Goal: Task Accomplishment & Management: Complete application form

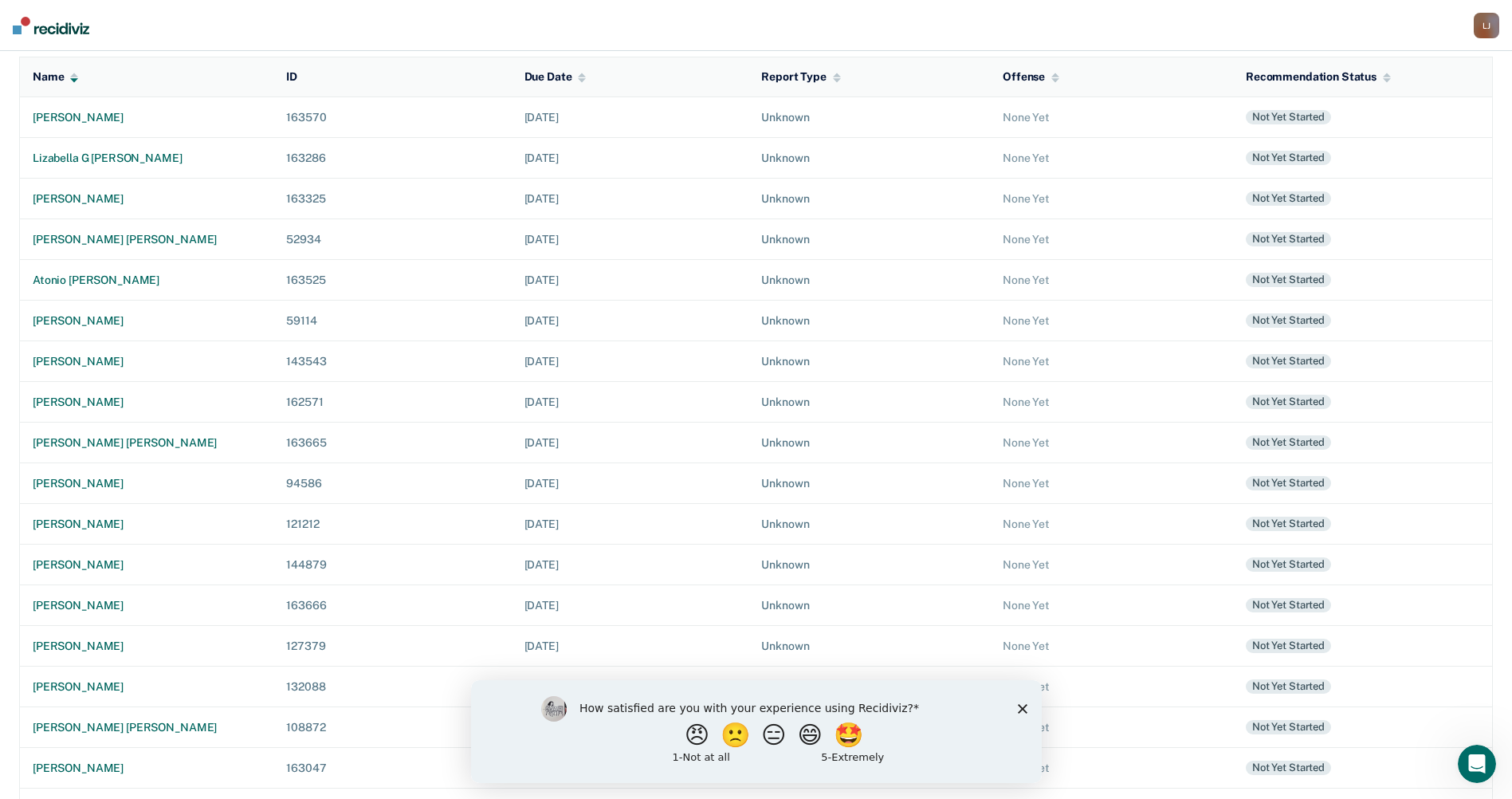
scroll to position [186, 0]
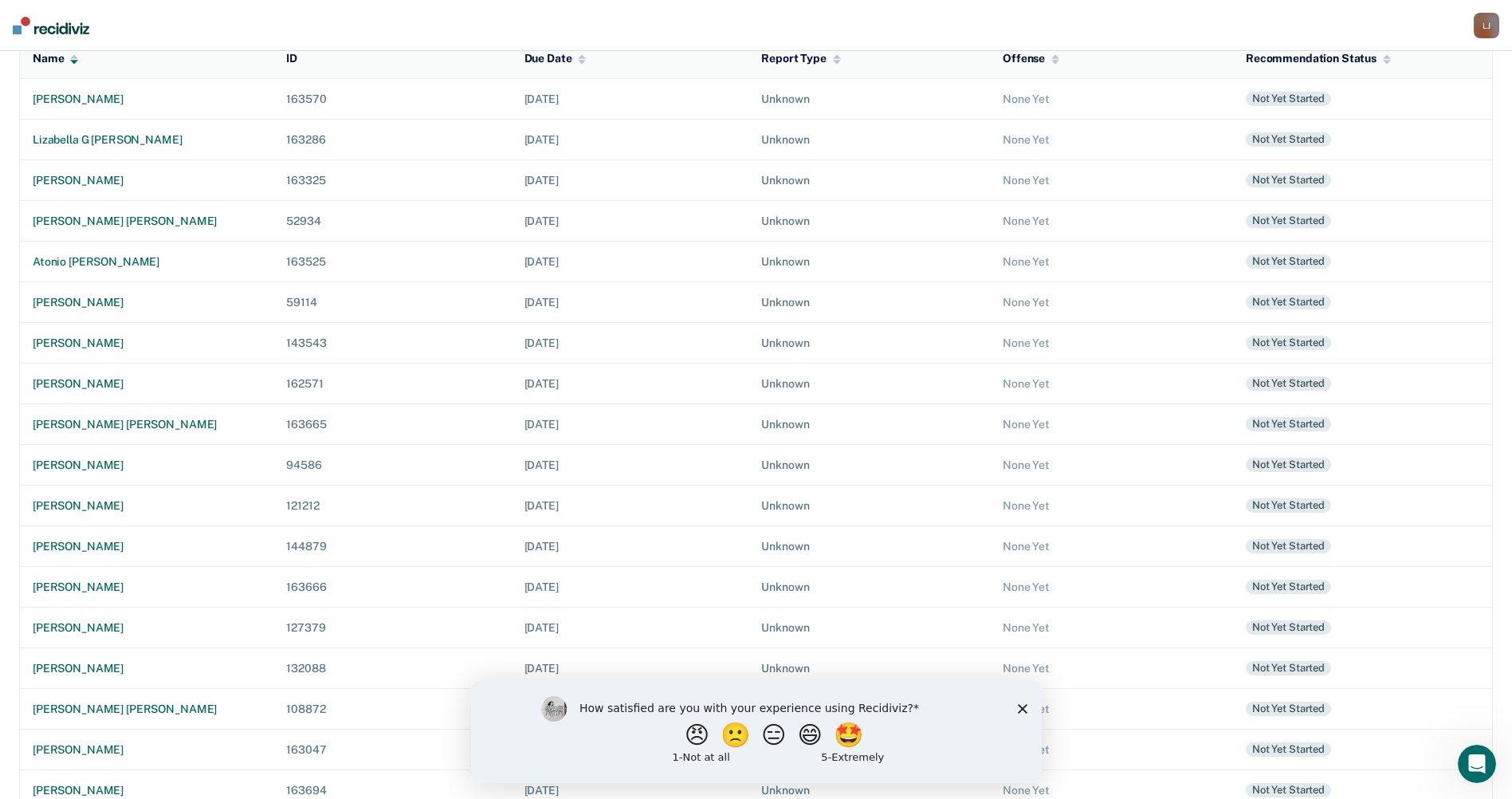
click at [1019, 710] on polygon "Close survey" at bounding box center [1022, 708] width 10 height 10
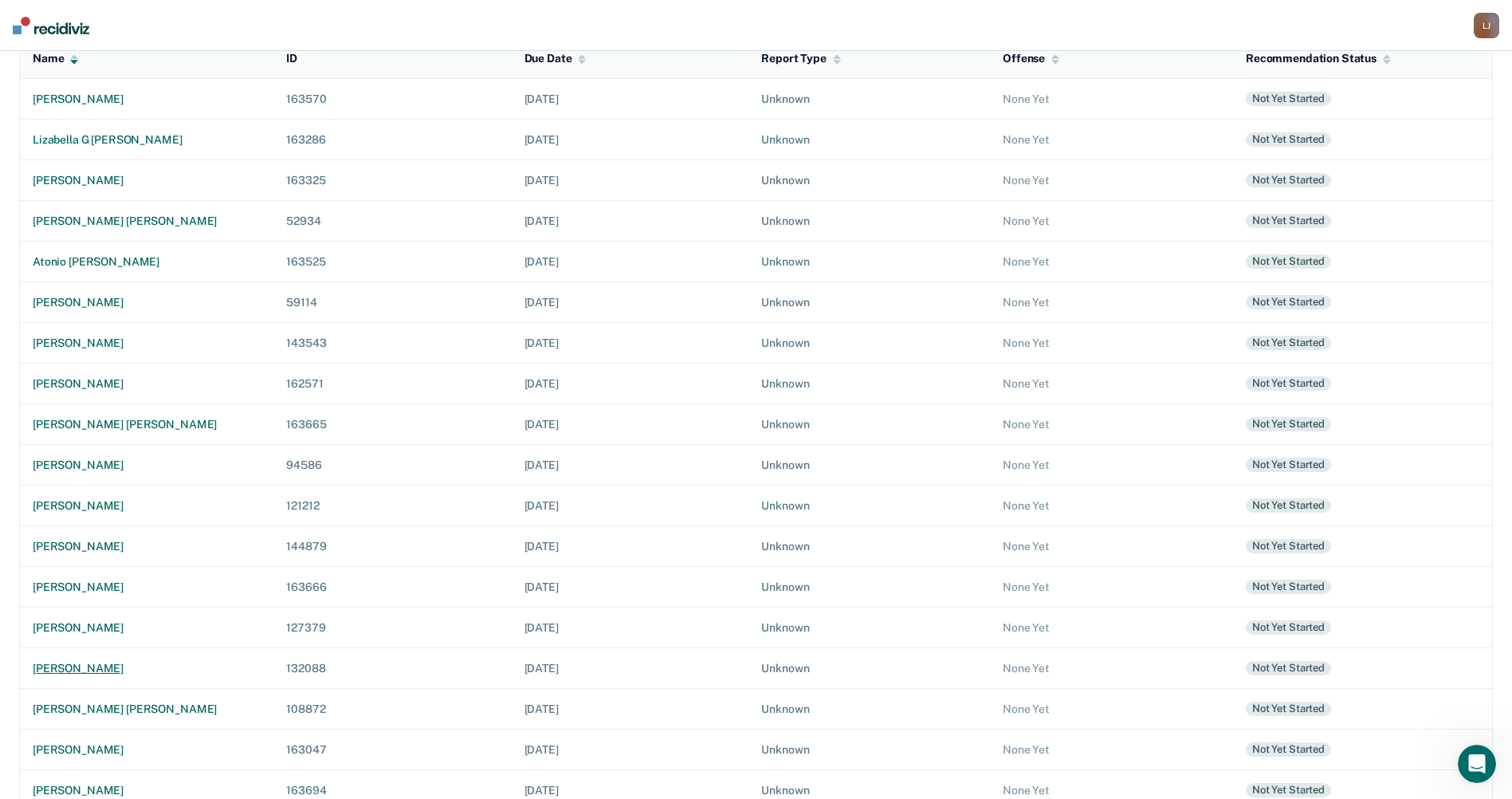
click at [110, 660] on td "[PERSON_NAME]" at bounding box center [147, 667] width 254 height 41
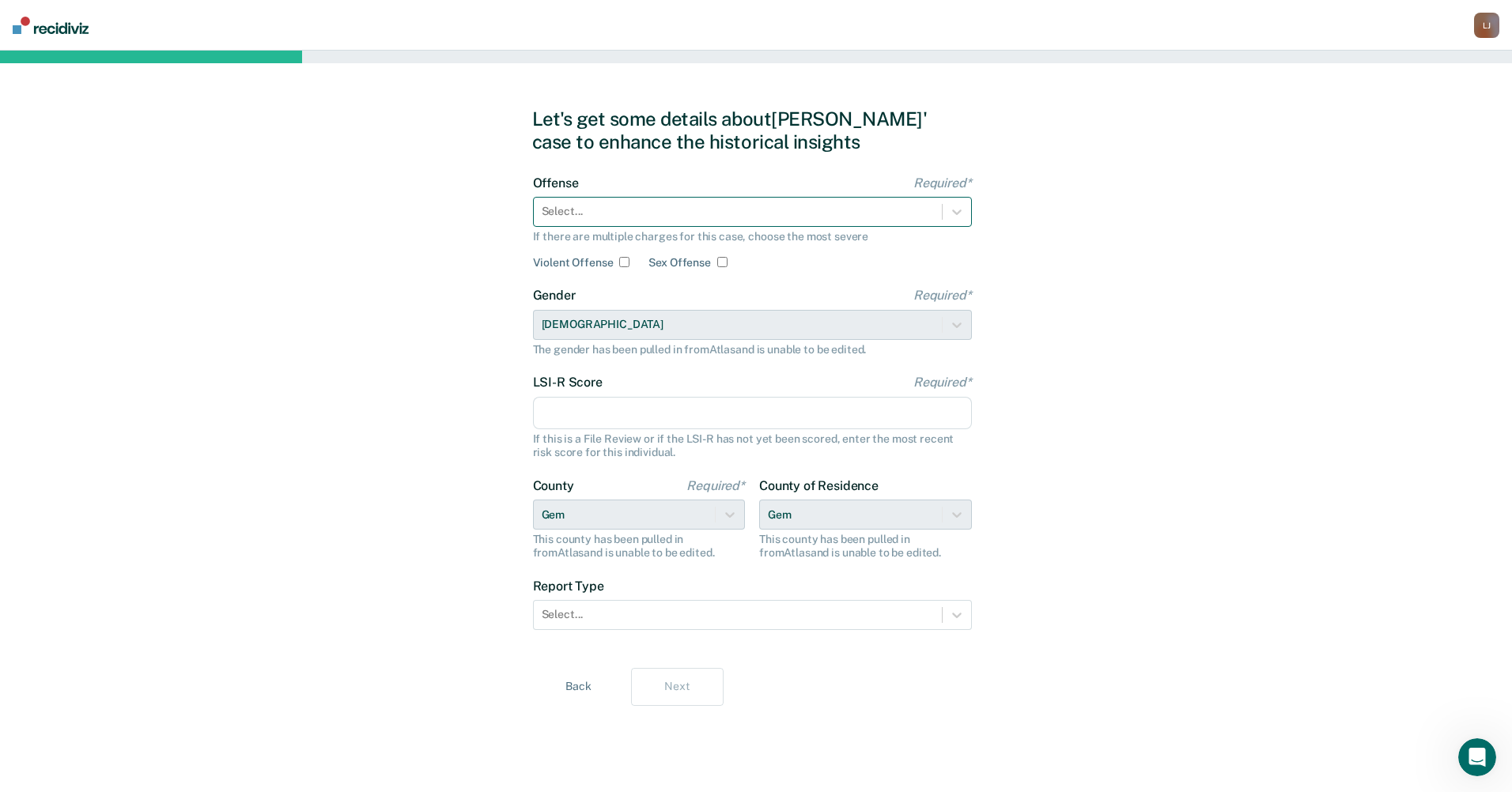
click at [783, 216] on div at bounding box center [738, 211] width 392 height 17
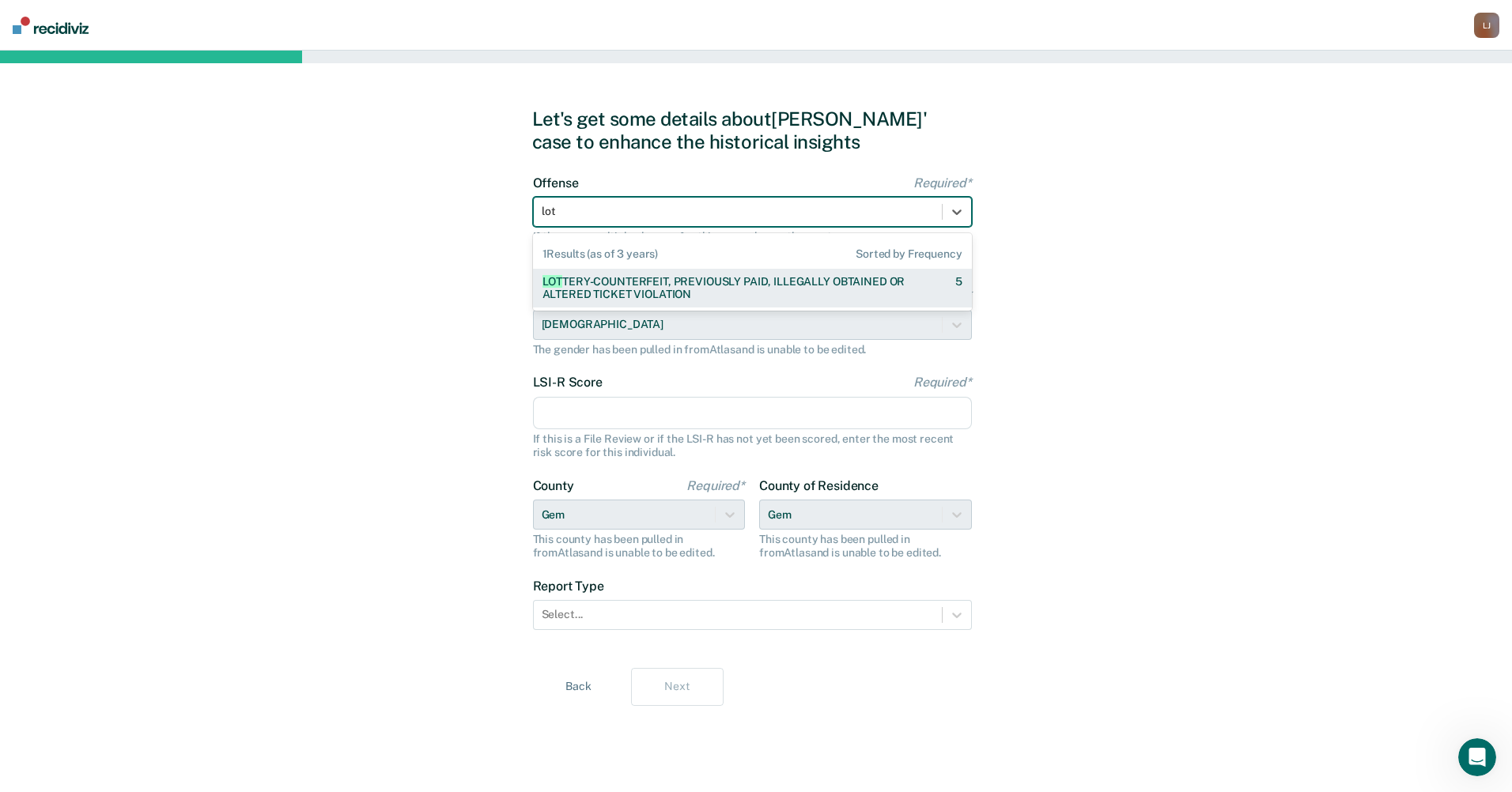
type input "[PERSON_NAME]"
click at [716, 285] on div "[PERSON_NAME] ERY-COUNTERFEIT, PREVIOUSLY PAID, ILLEGALLY OBTAINED OR ALTERED T…" at bounding box center [735, 289] width 385 height 27
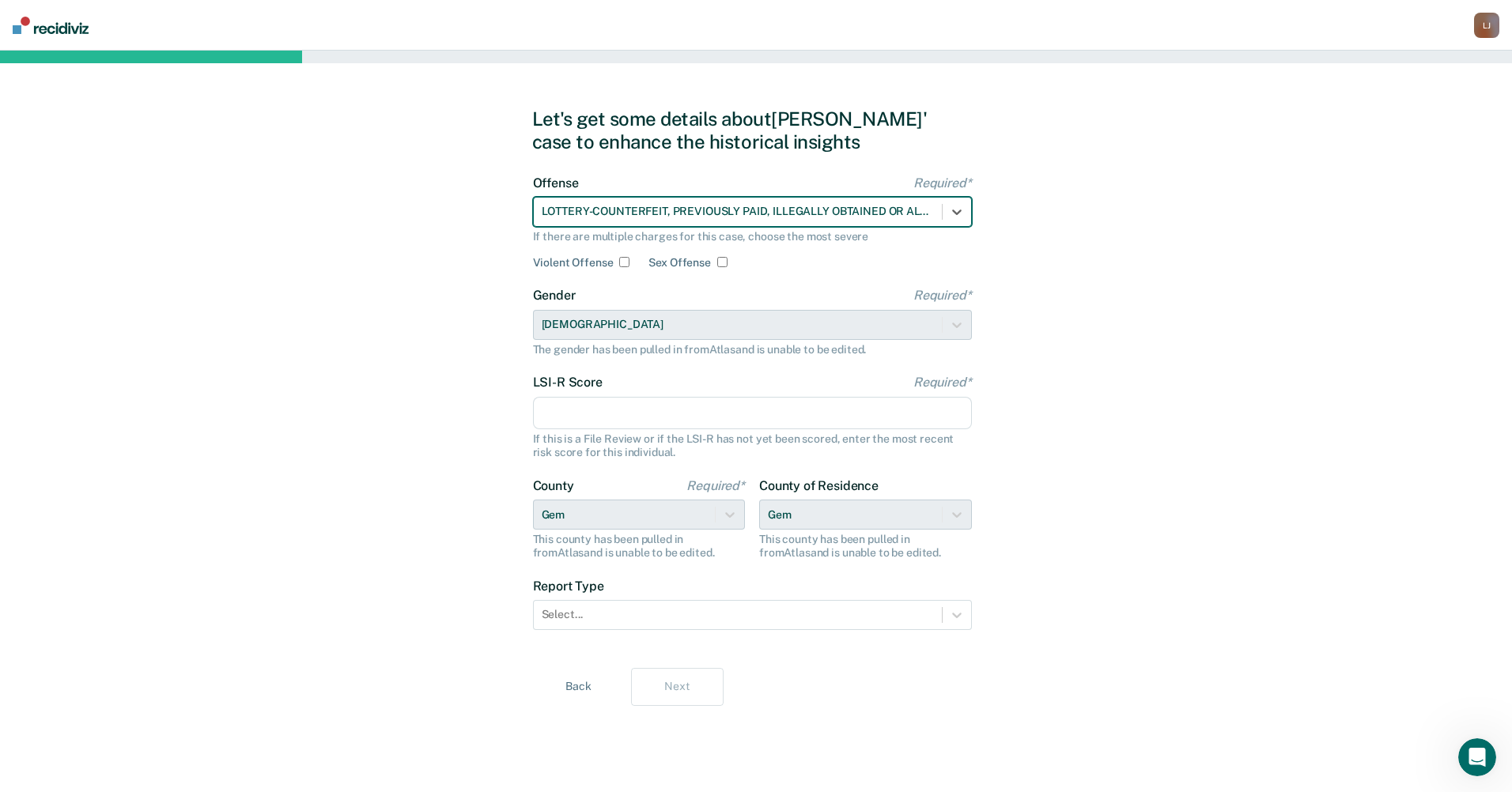
click at [574, 415] on input "LSI-R Score Required*" at bounding box center [752, 413] width 439 height 33
click at [727, 408] on input "LSI-R Score Required*" at bounding box center [752, 413] width 439 height 33
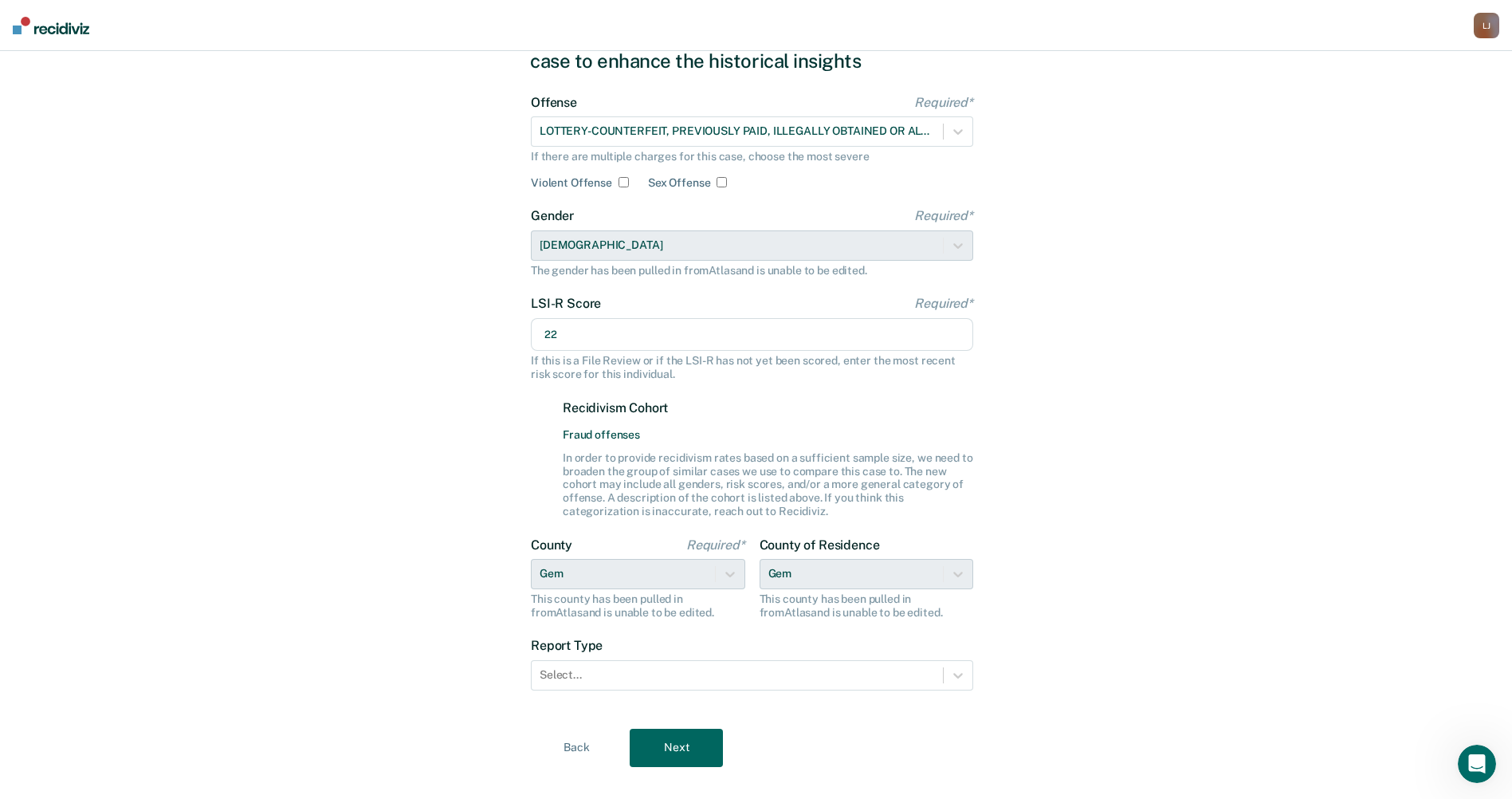
scroll to position [108, 0]
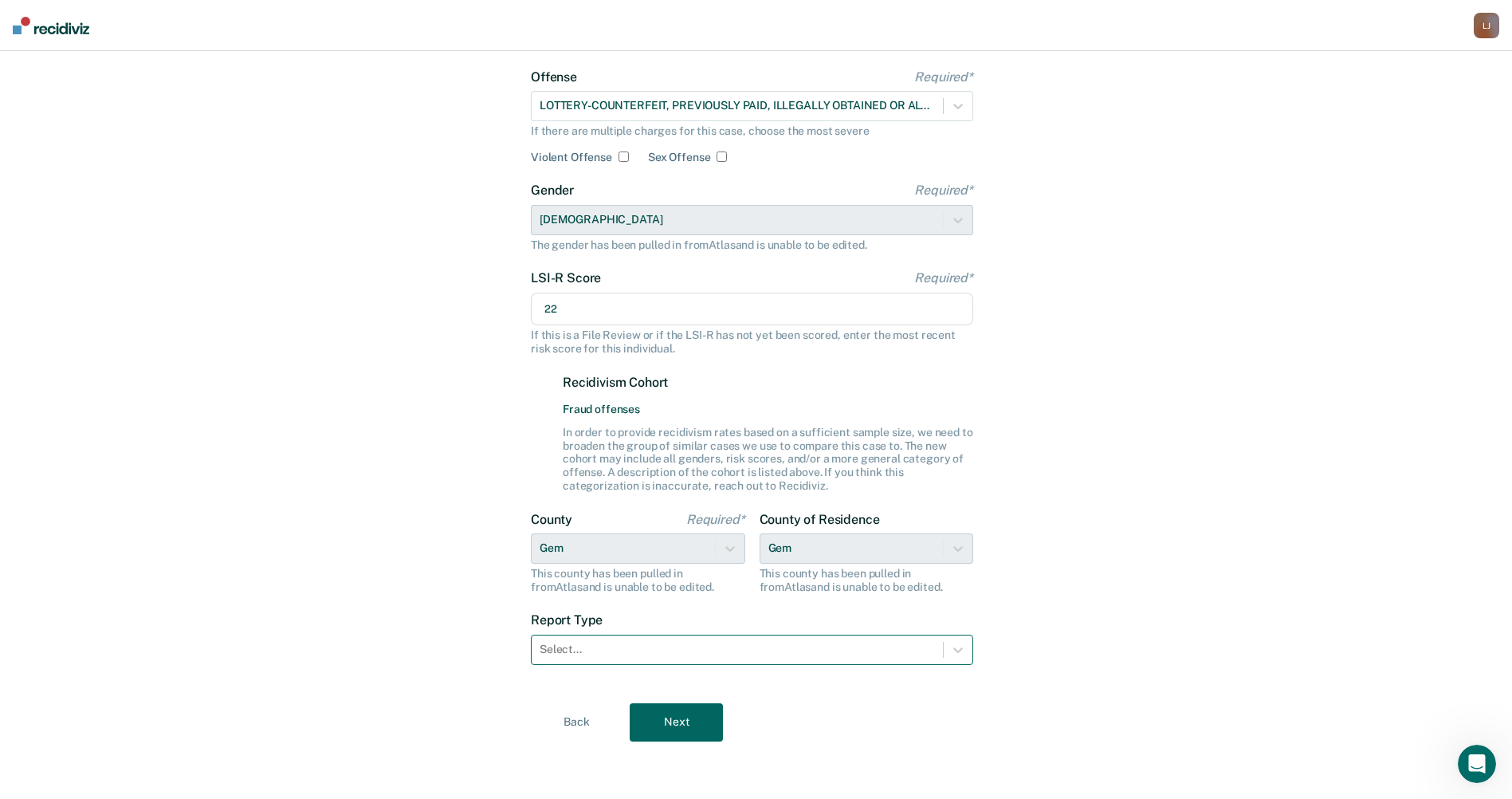
type input "22"
click at [839, 641] on div at bounding box center [737, 649] width 395 height 17
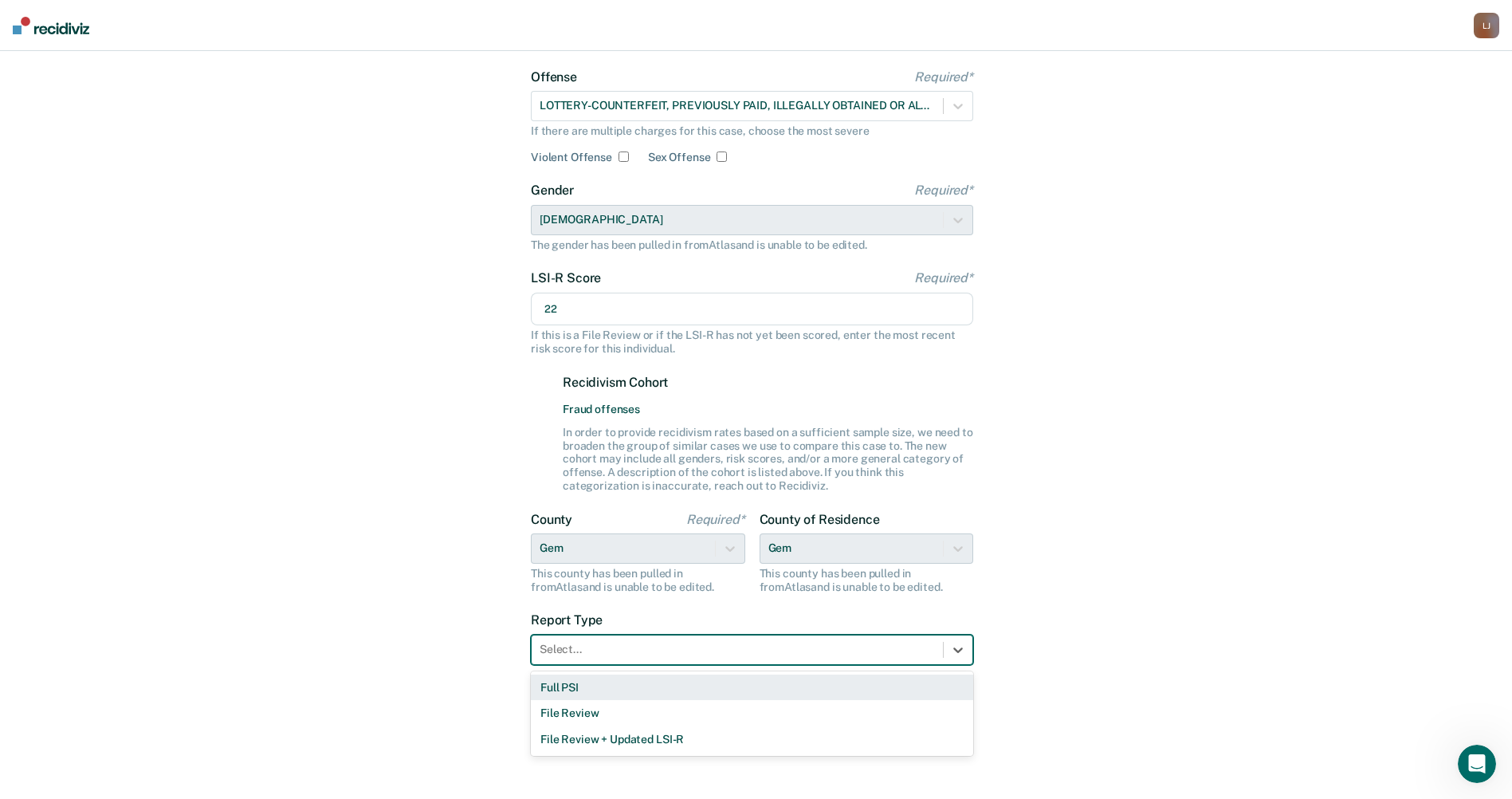
click at [672, 693] on div "Full PSI" at bounding box center [752, 687] width 442 height 26
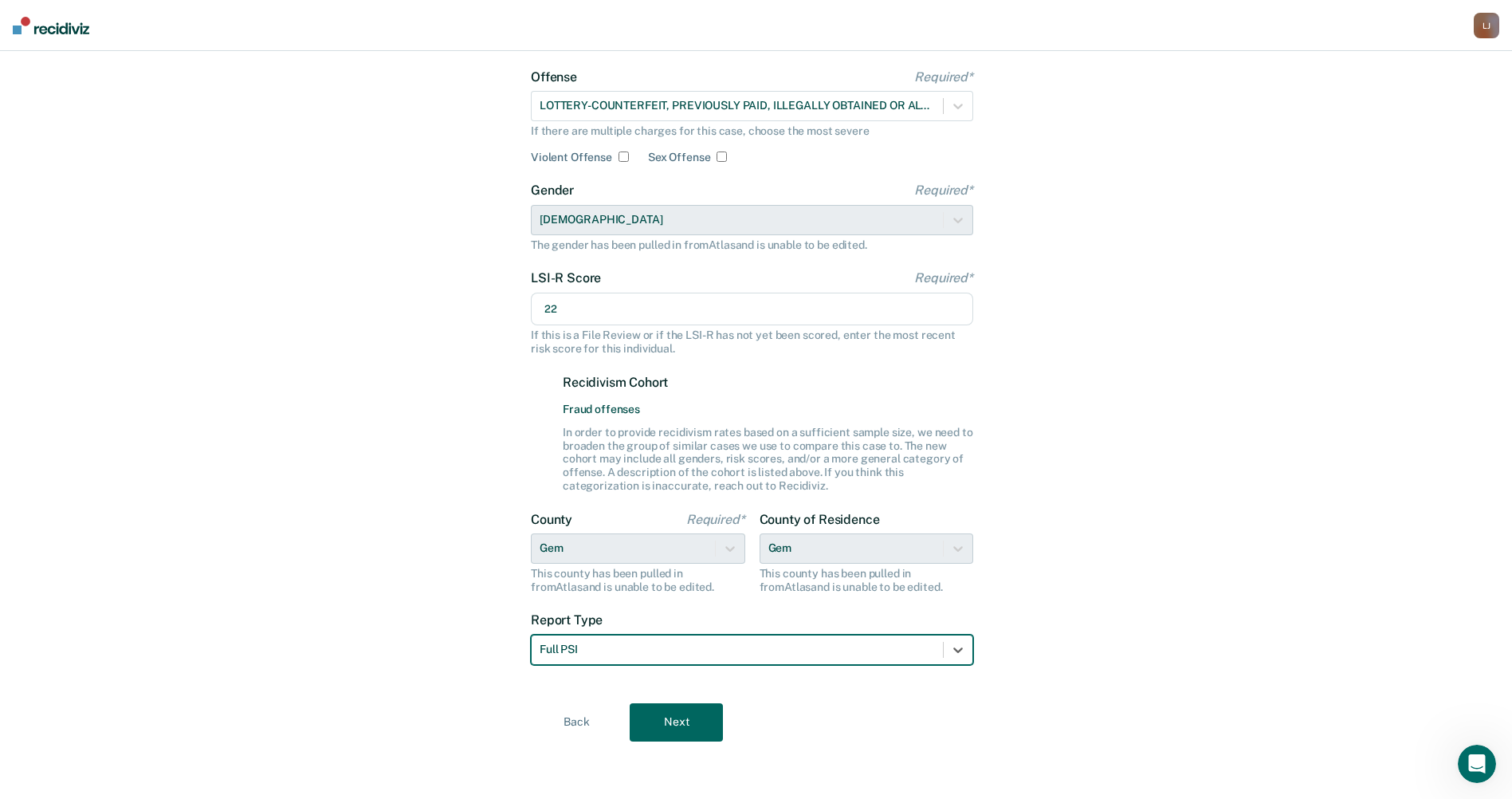
click at [672, 717] on button "Next" at bounding box center [676, 722] width 94 height 38
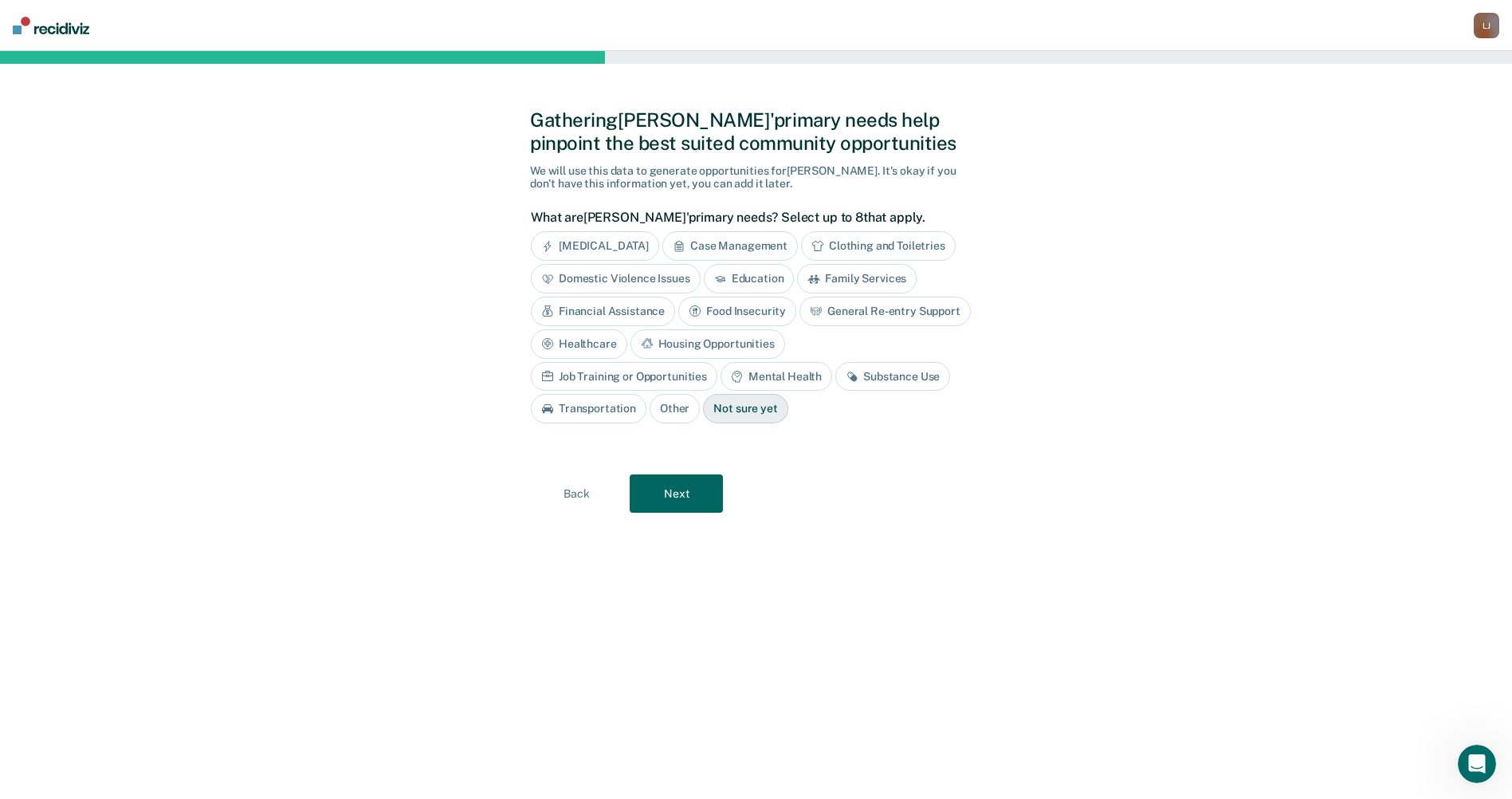
scroll to position [0, 0]
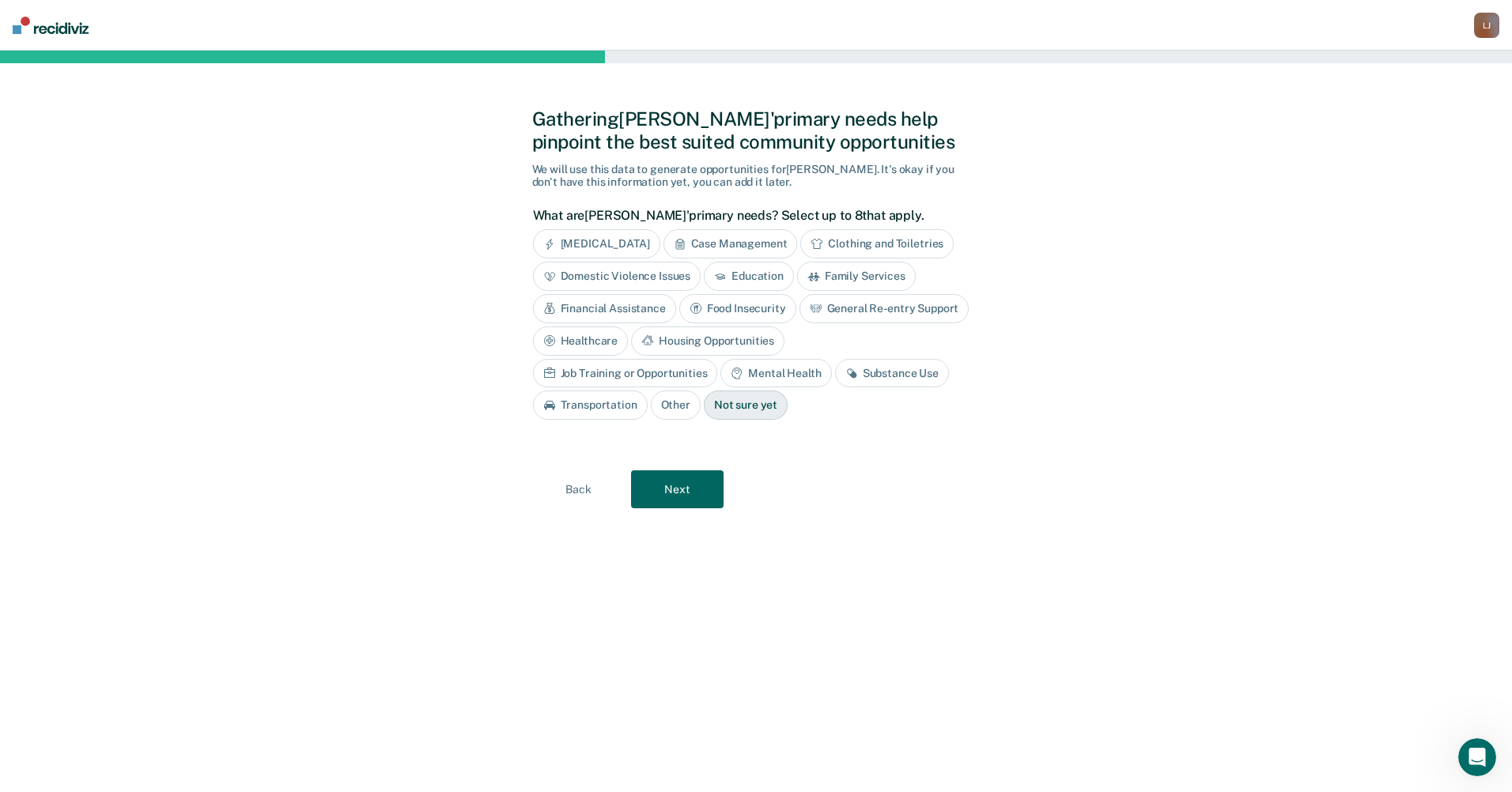
click at [632, 304] on div "Financial Assistance" at bounding box center [604, 308] width 143 height 29
click at [577, 374] on div "Job Training or Opportunities" at bounding box center [625, 373] width 185 height 29
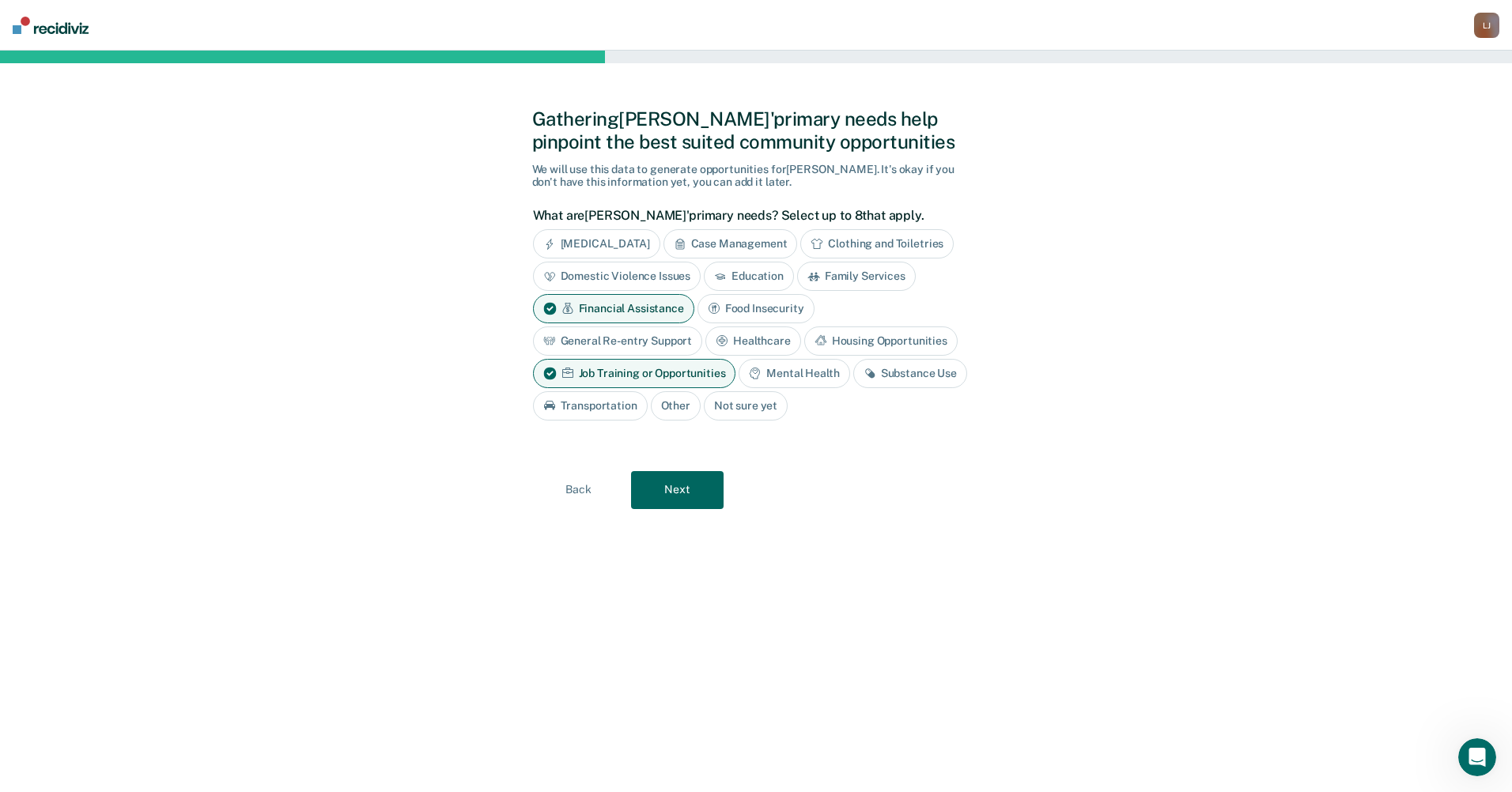
click at [661, 494] on button "Next" at bounding box center [677, 490] width 93 height 38
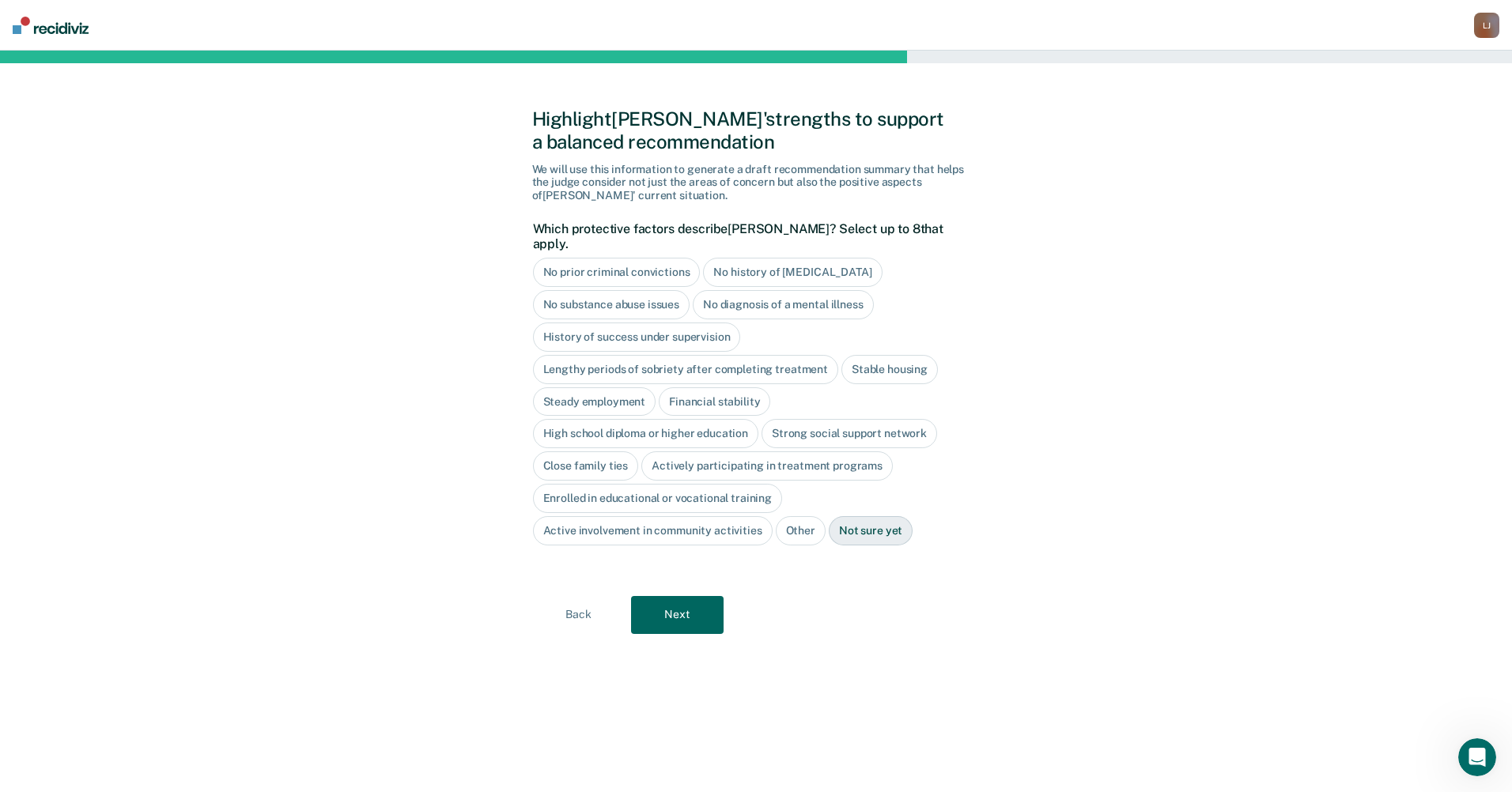
click at [755, 259] on div "No history of [MEDICAL_DATA]" at bounding box center [792, 272] width 178 height 29
click at [730, 290] on div "No diagnosis of a mental illness" at bounding box center [783, 304] width 181 height 29
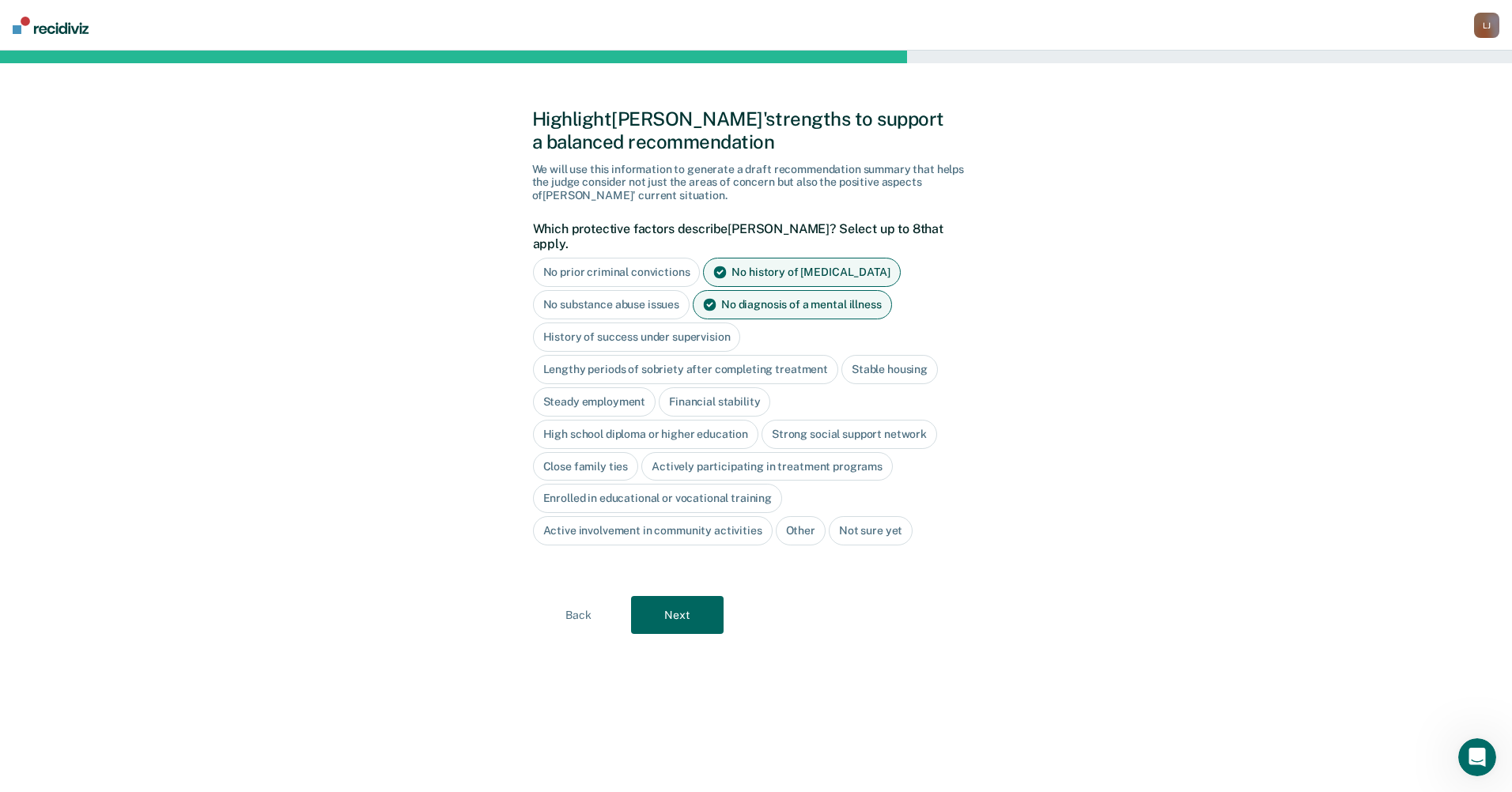
click at [643, 325] on div "History of success under supervision" at bounding box center [637, 337] width 208 height 29
click at [649, 419] on div "High school diploma or higher education" at bounding box center [646, 434] width 226 height 29
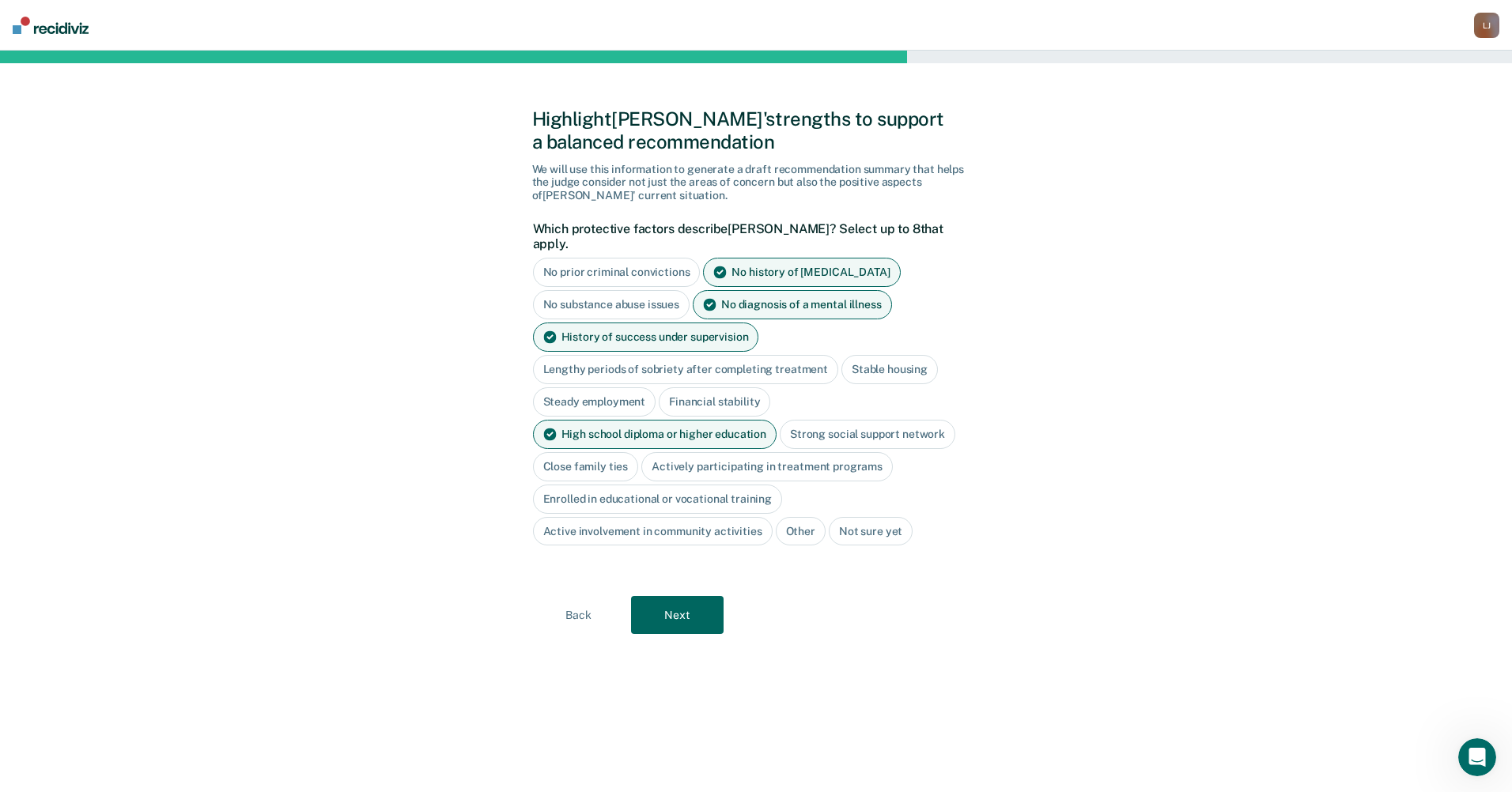
click at [655, 602] on button "Next" at bounding box center [677, 614] width 93 height 38
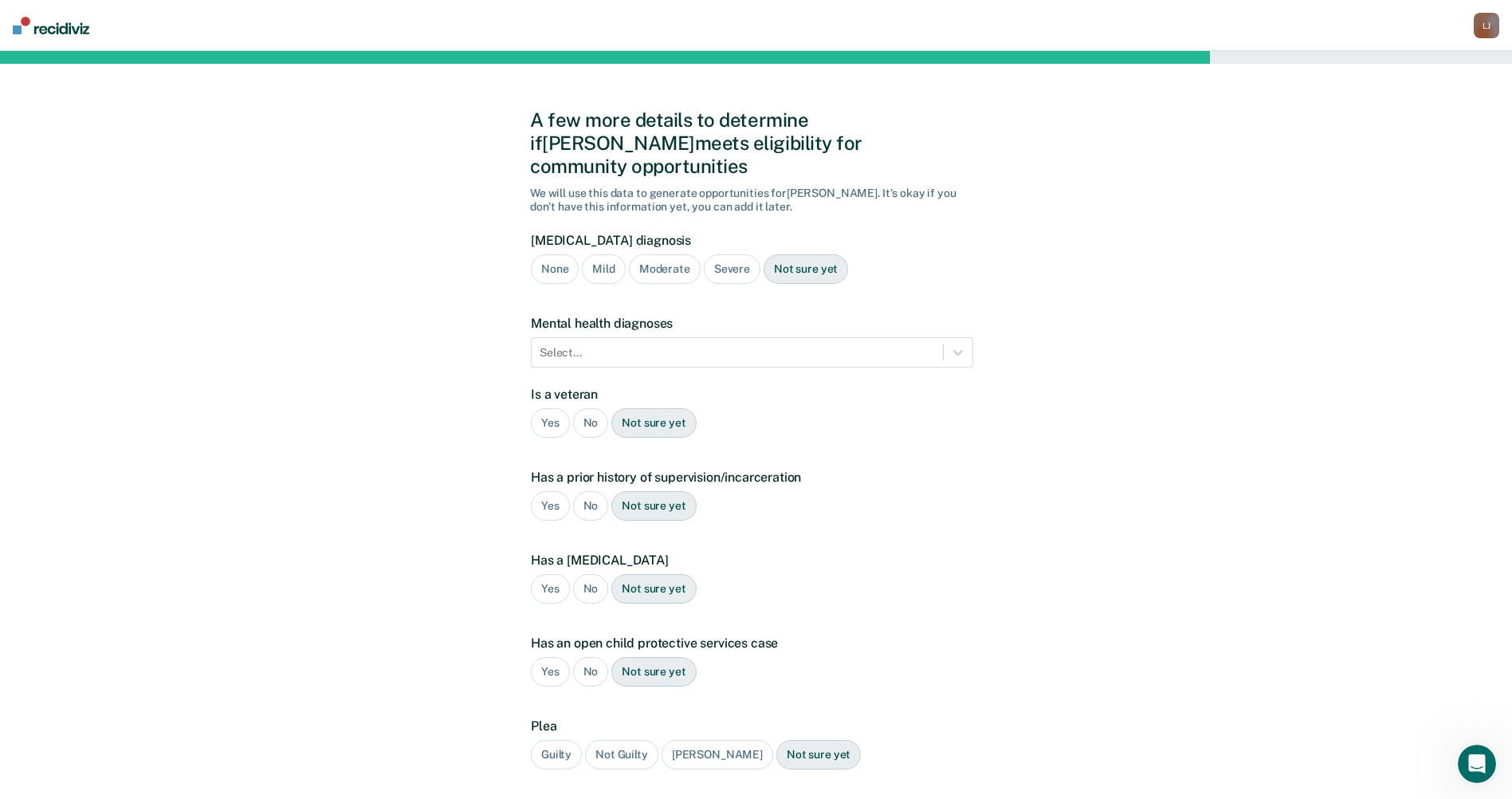
click at [589, 408] on div "No" at bounding box center [591, 422] width 36 height 30
click at [549, 491] on div "Yes" at bounding box center [550, 505] width 39 height 30
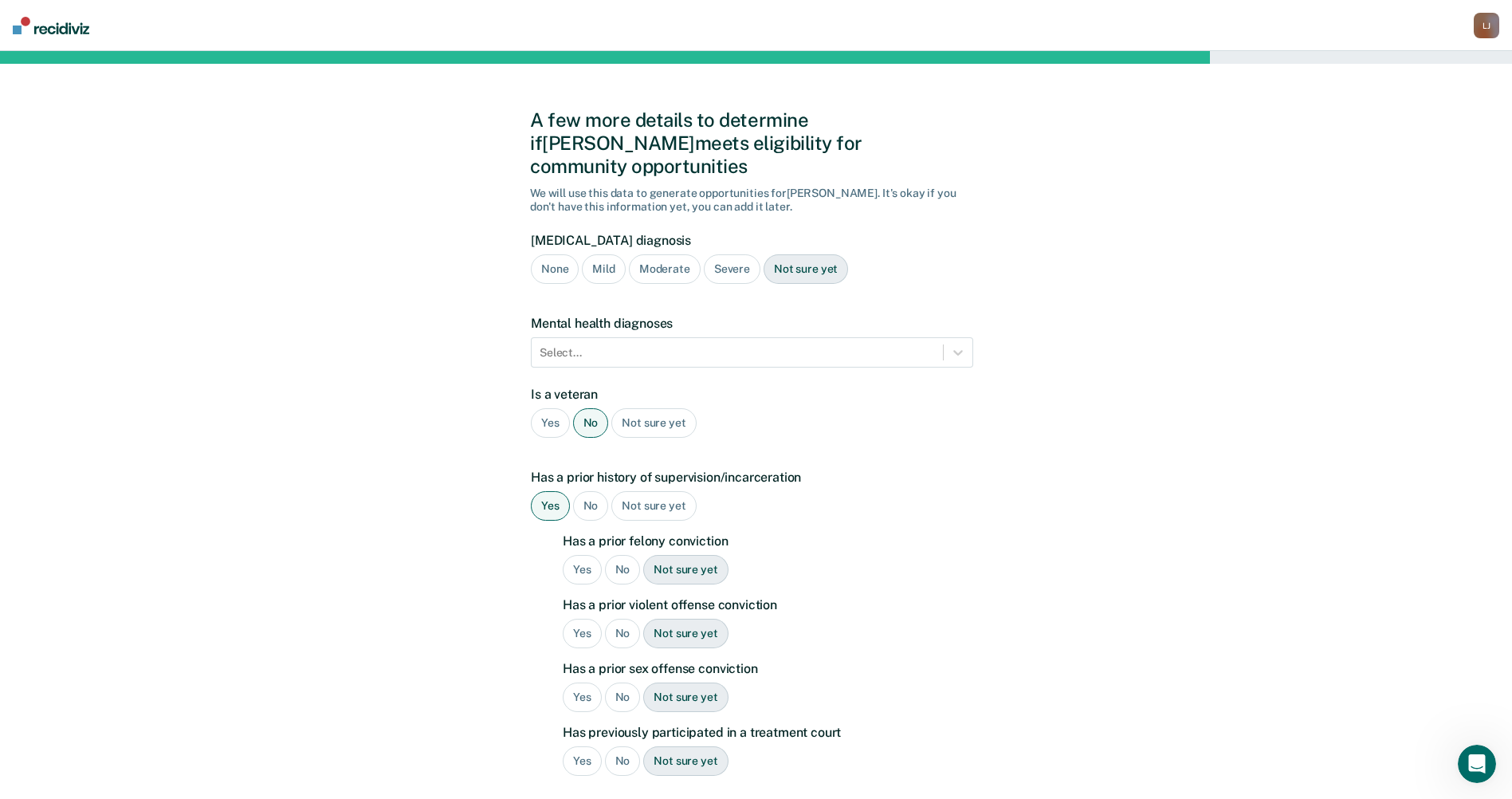
click at [577, 555] on div "Yes" at bounding box center [582, 569] width 39 height 30
drag, startPoint x: 624, startPoint y: 613, endPoint x: 623, endPoint y: 623, distance: 10.0
click at [623, 618] on div "No" at bounding box center [622, 633] width 36 height 30
click at [623, 689] on div "No" at bounding box center [622, 697] width 36 height 30
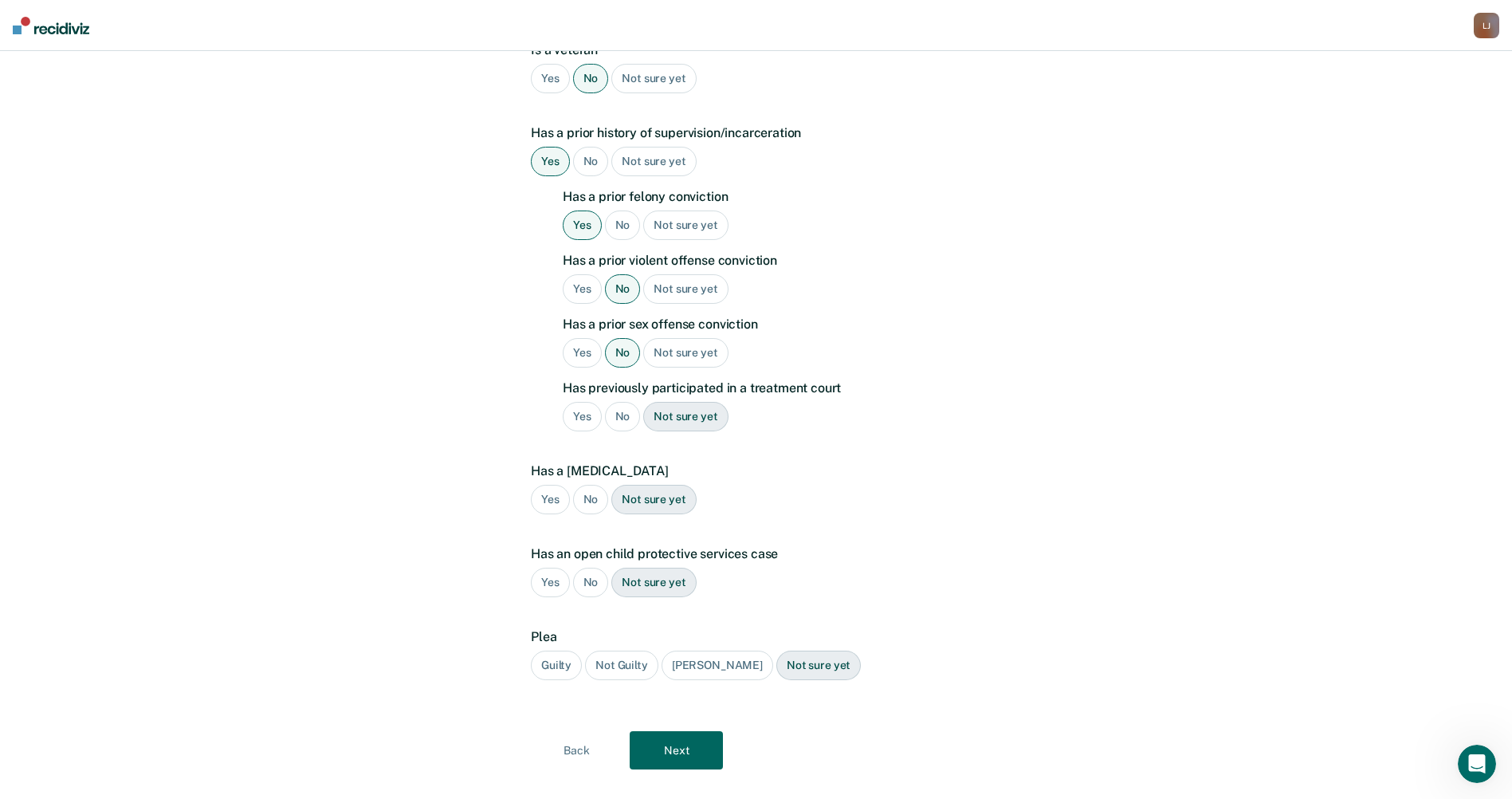
scroll to position [350, 0]
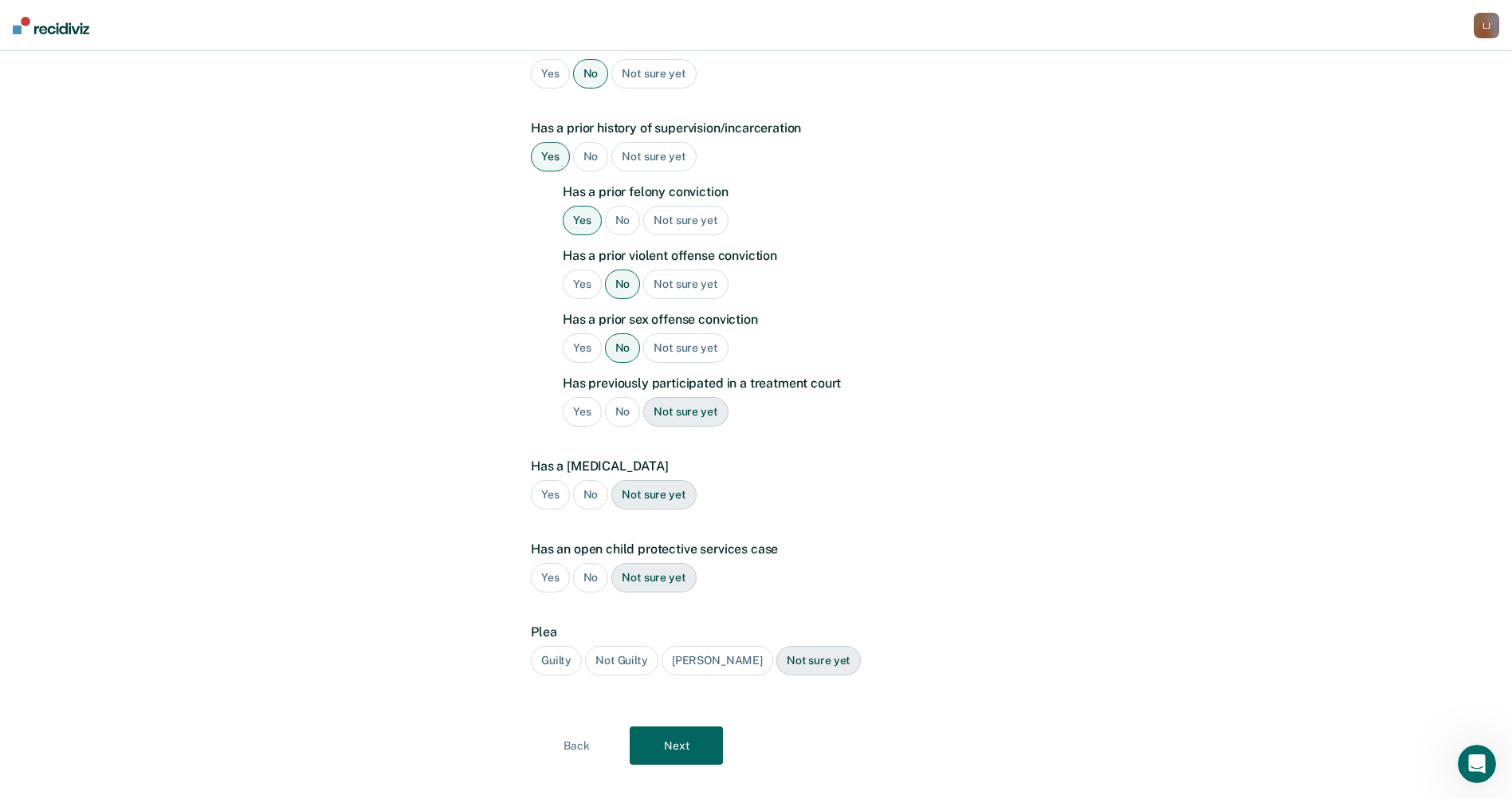
click at [552, 645] on div "Guilty" at bounding box center [557, 660] width 51 height 30
click at [685, 726] on button "Next" at bounding box center [676, 745] width 94 height 38
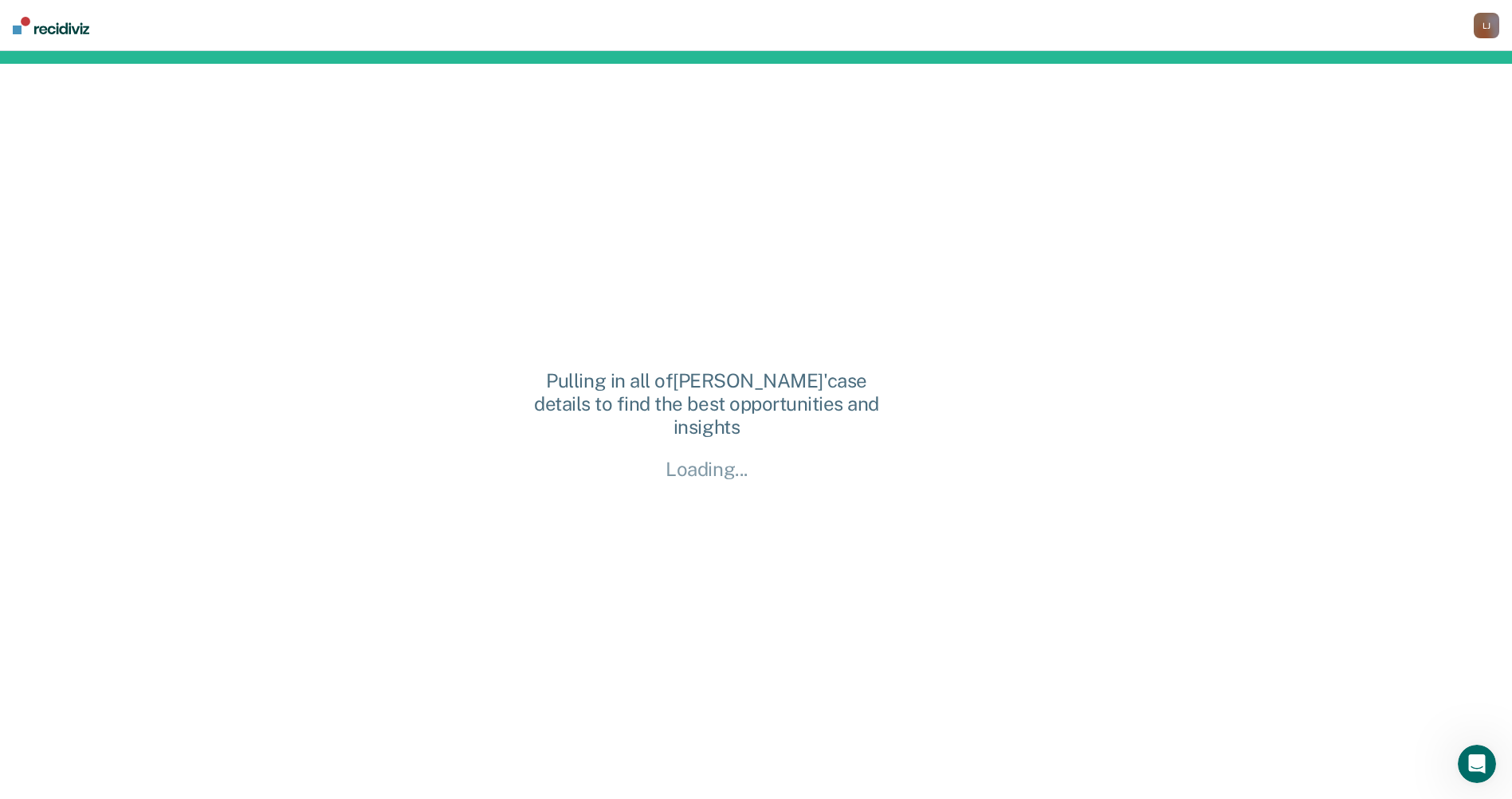
scroll to position [0, 0]
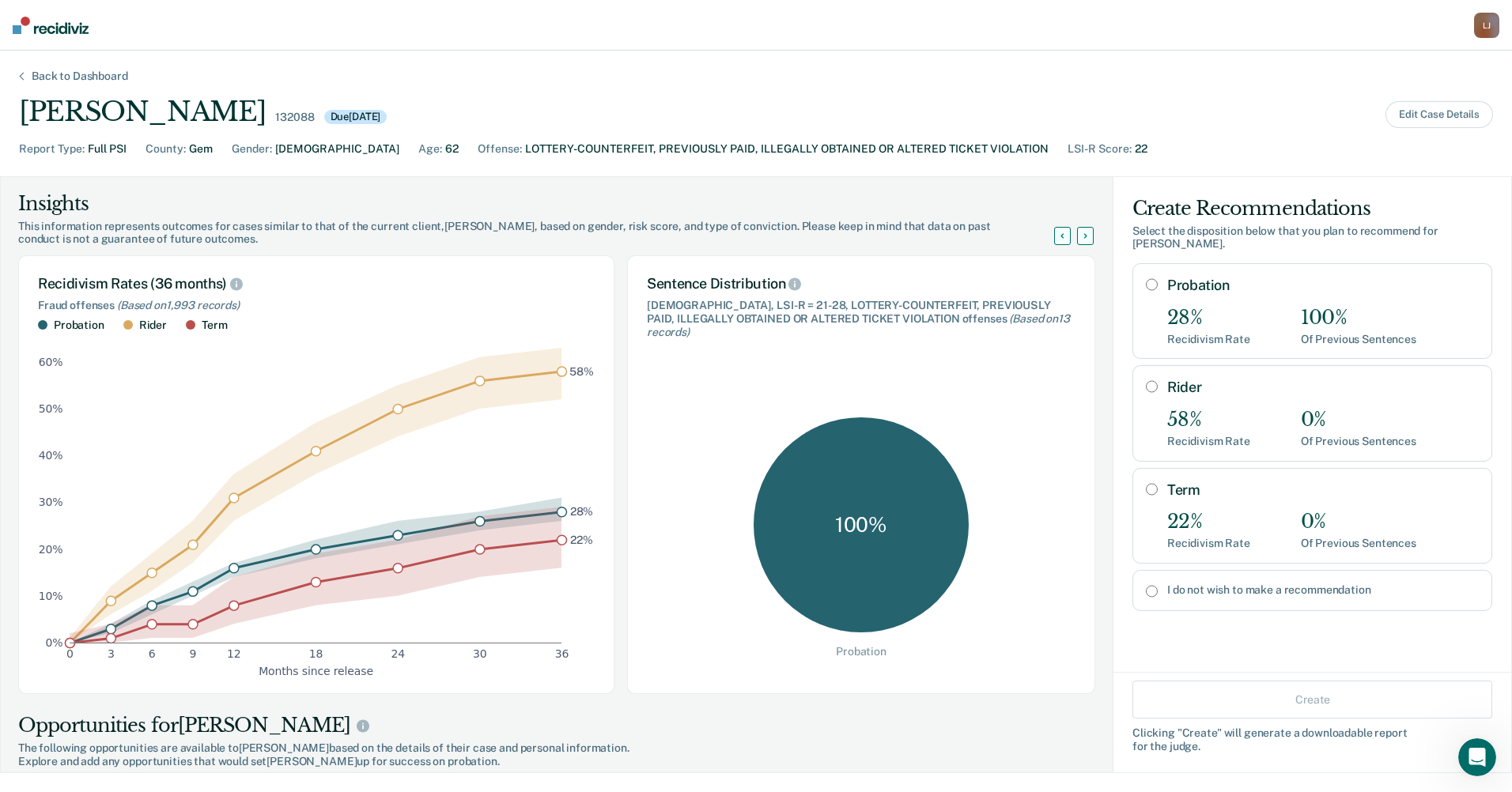
click at [1146, 278] on input "Probation" at bounding box center [1151, 285] width 12 height 13
radio input "true"
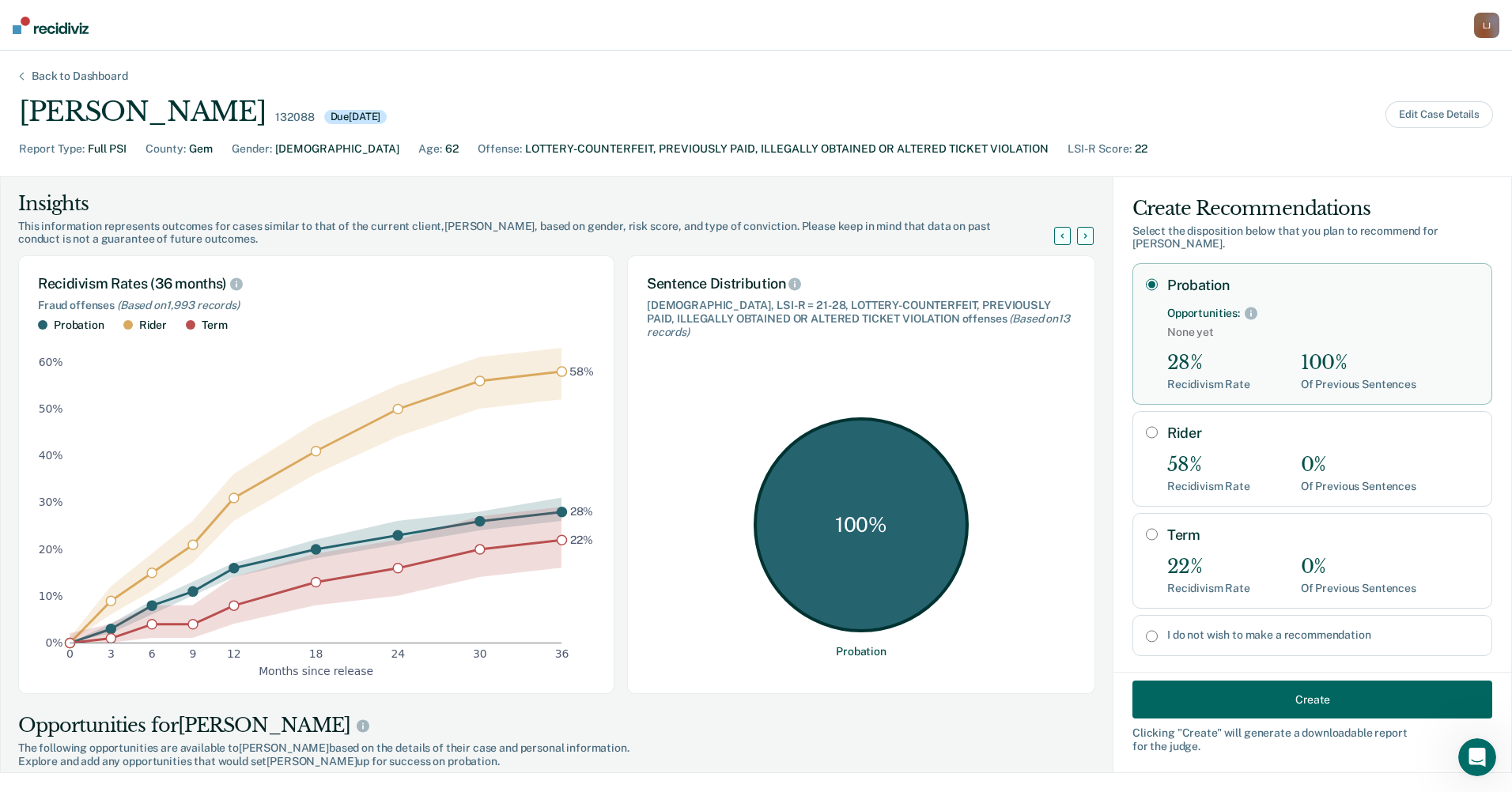
click at [1212, 685] on button "Create" at bounding box center [1311, 699] width 359 height 38
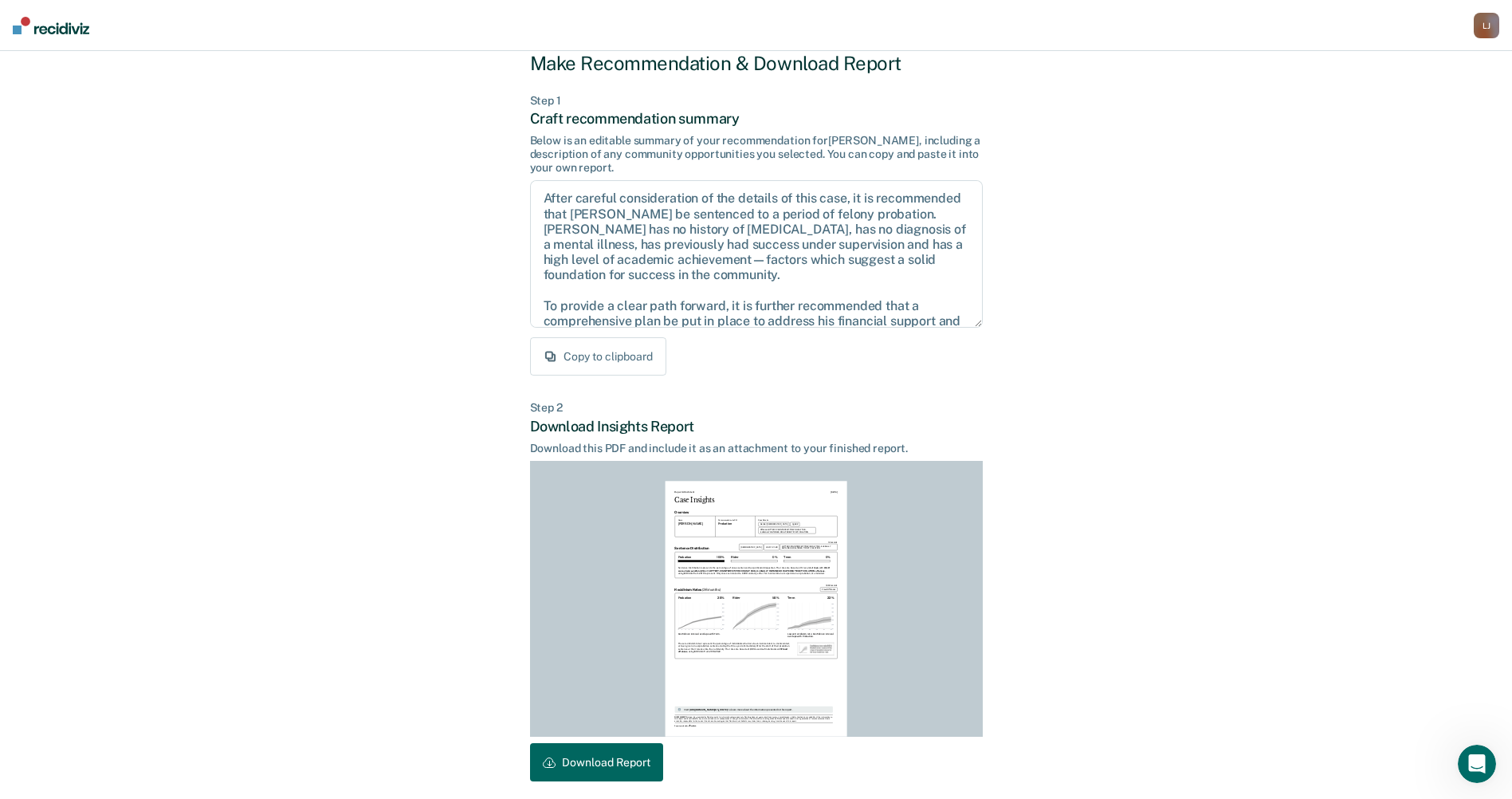
scroll to position [110, 0]
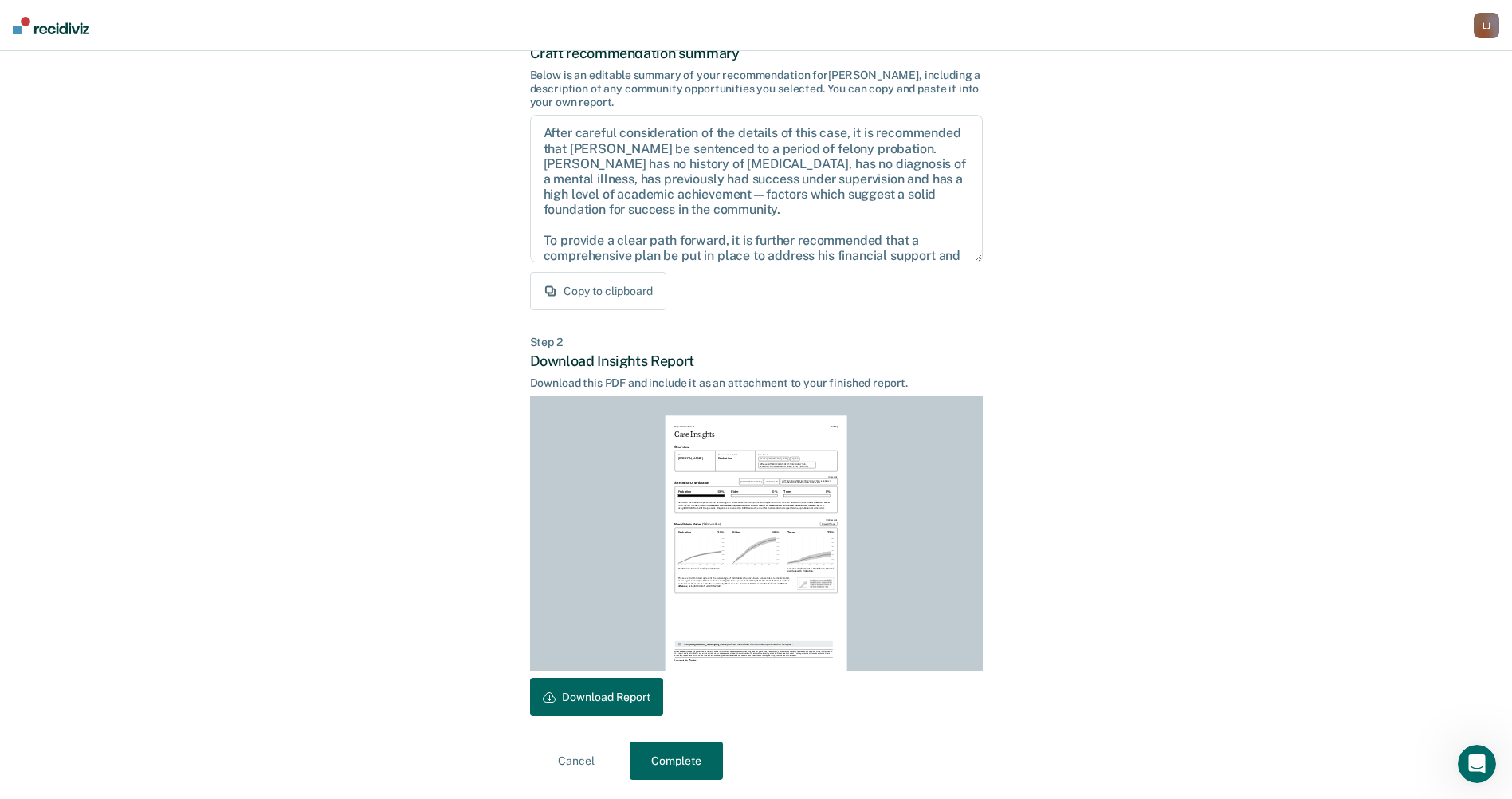
click at [629, 691] on button "Download Report" at bounding box center [596, 697] width 133 height 38
click at [658, 753] on button "Complete" at bounding box center [676, 761] width 94 height 38
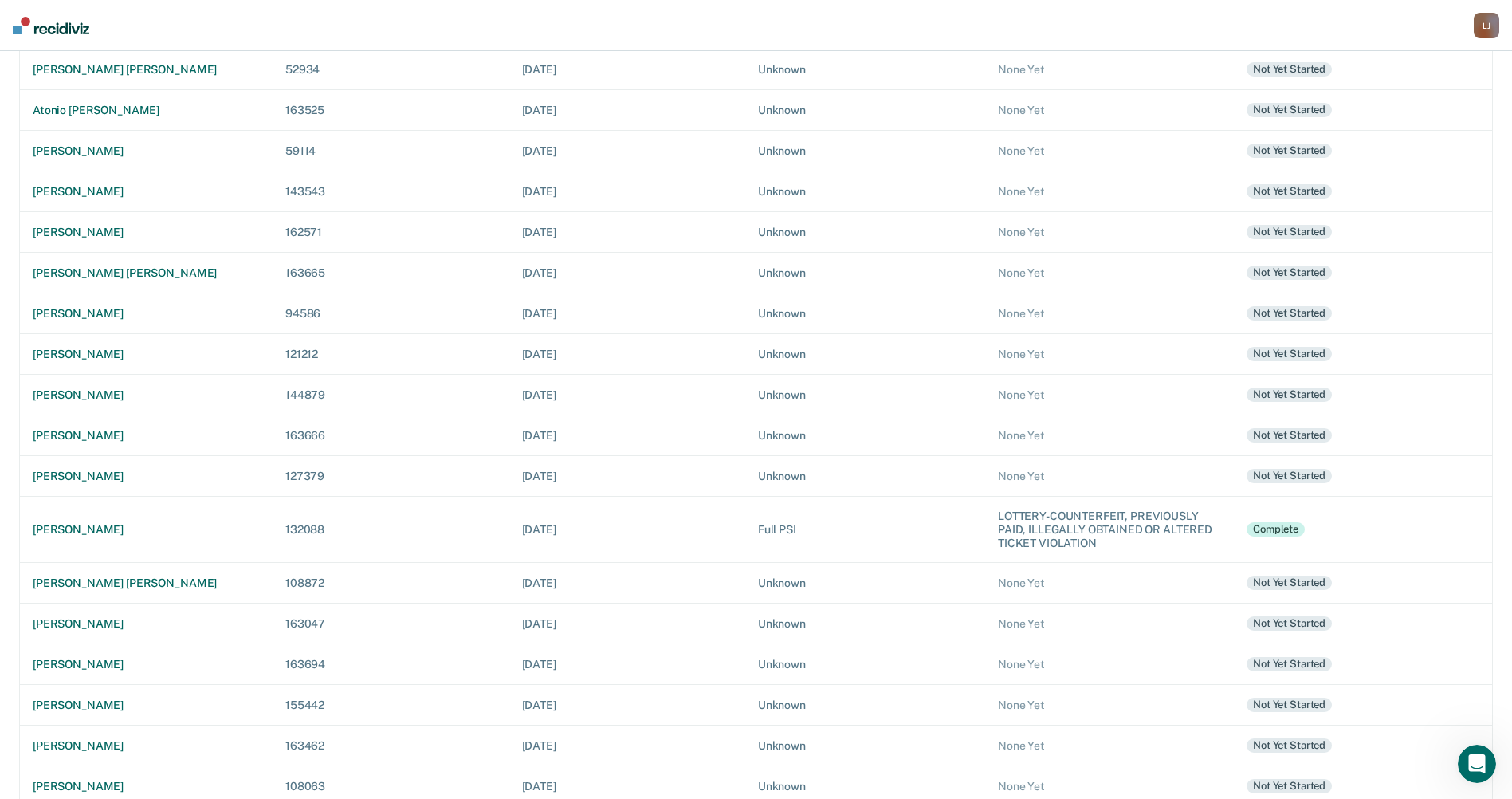
scroll to position [339, 0]
click at [88, 621] on div "[PERSON_NAME]" at bounding box center [146, 622] width 227 height 14
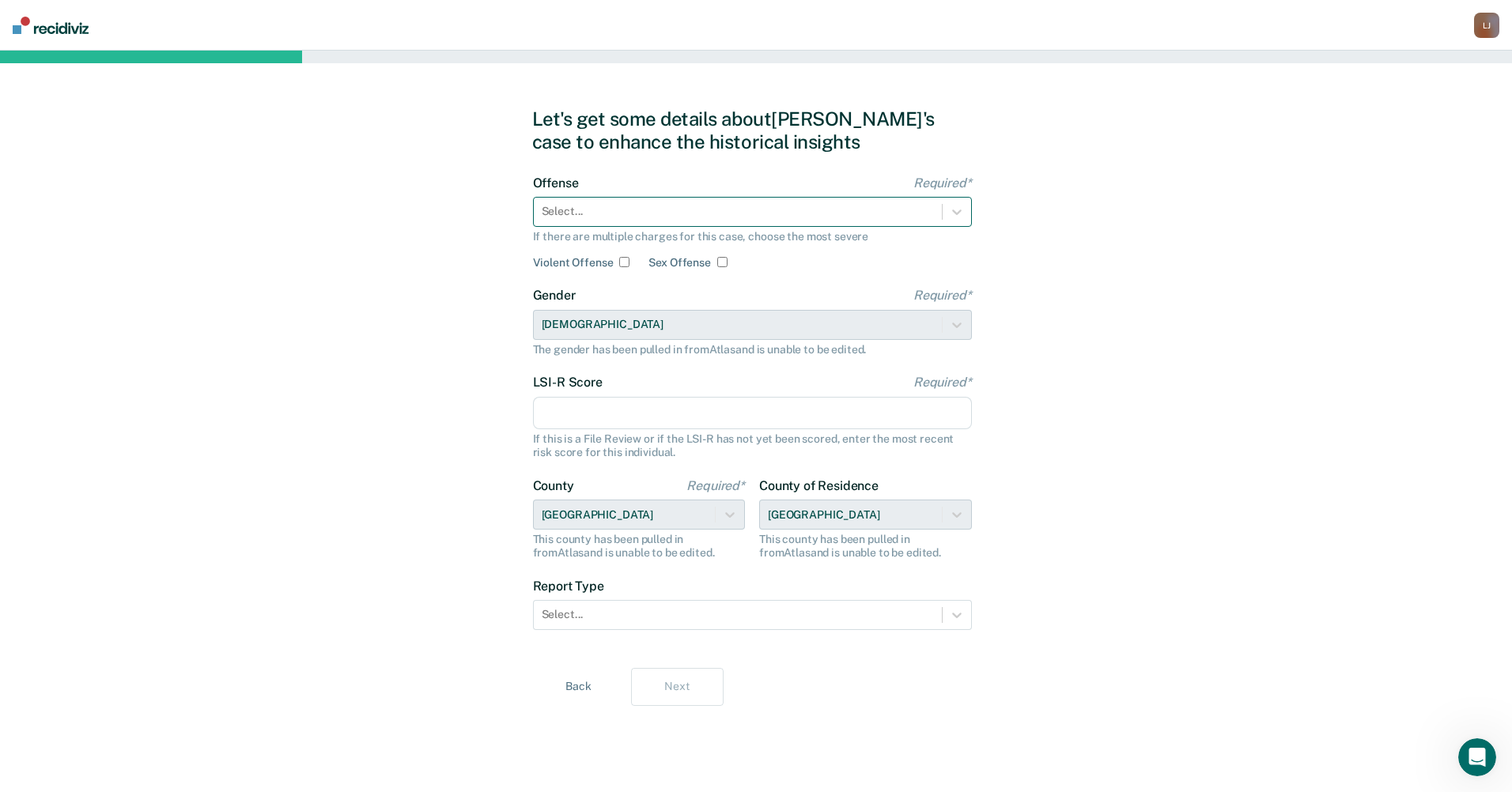
click at [567, 202] on div "Select..." at bounding box center [738, 211] width 408 height 23
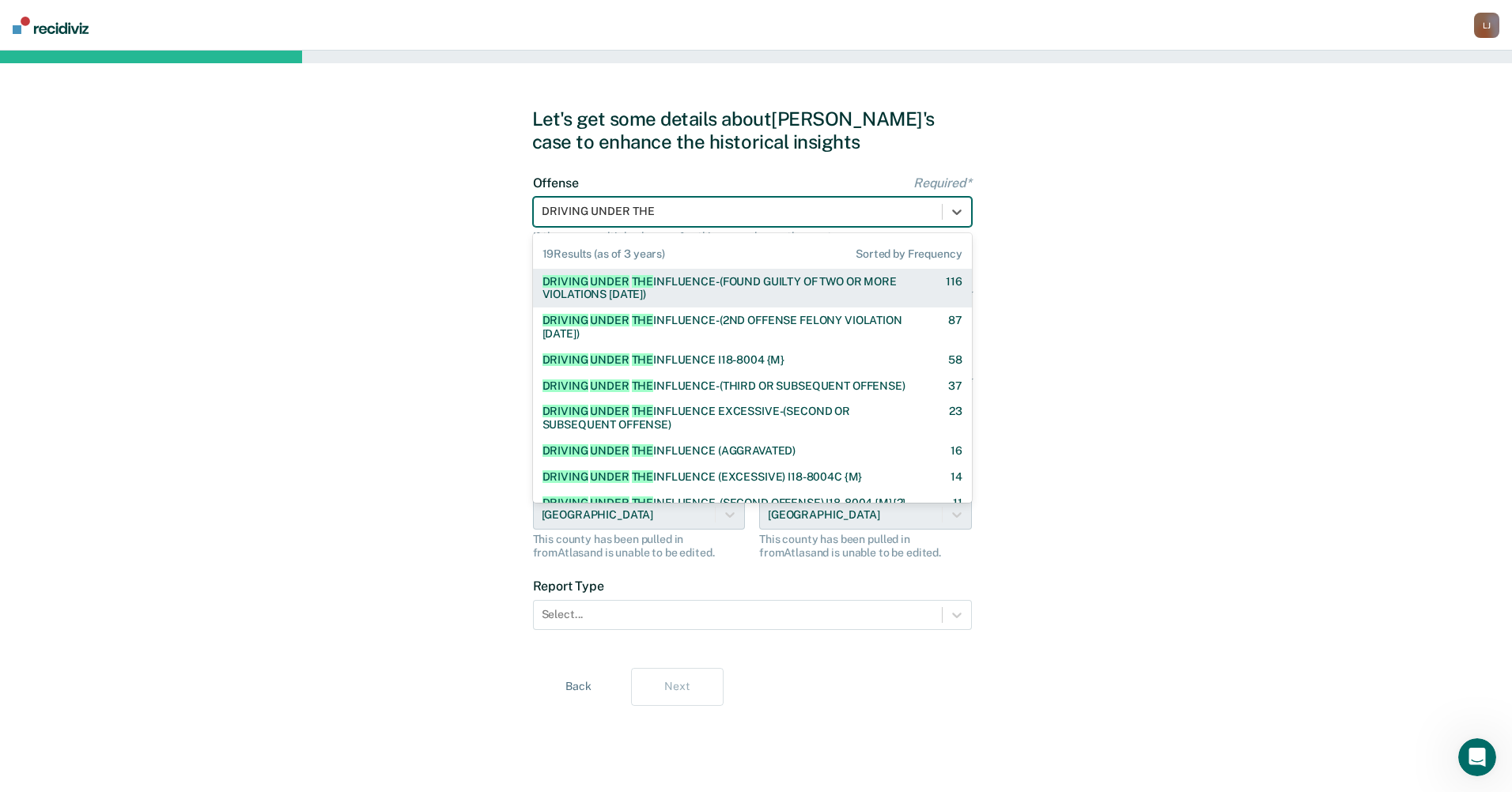
type input "DRIVING UNDER THE"
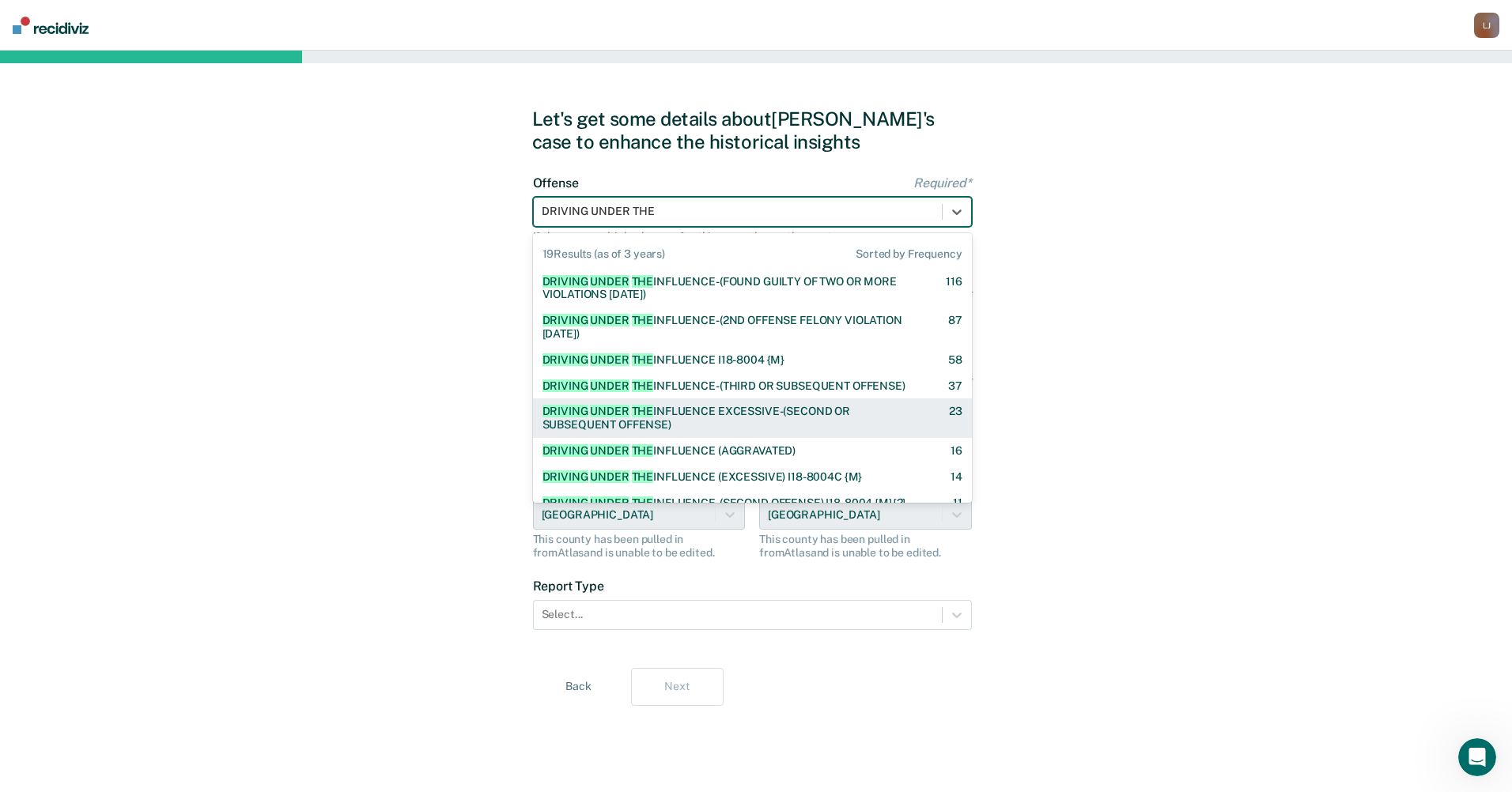
click at [743, 414] on div "DRIVING UNDER THE INFLUENCE EXCESSIVE-(SECOND OR SUBSEQUENT OFFENSE)" at bounding box center [731, 418] width 378 height 27
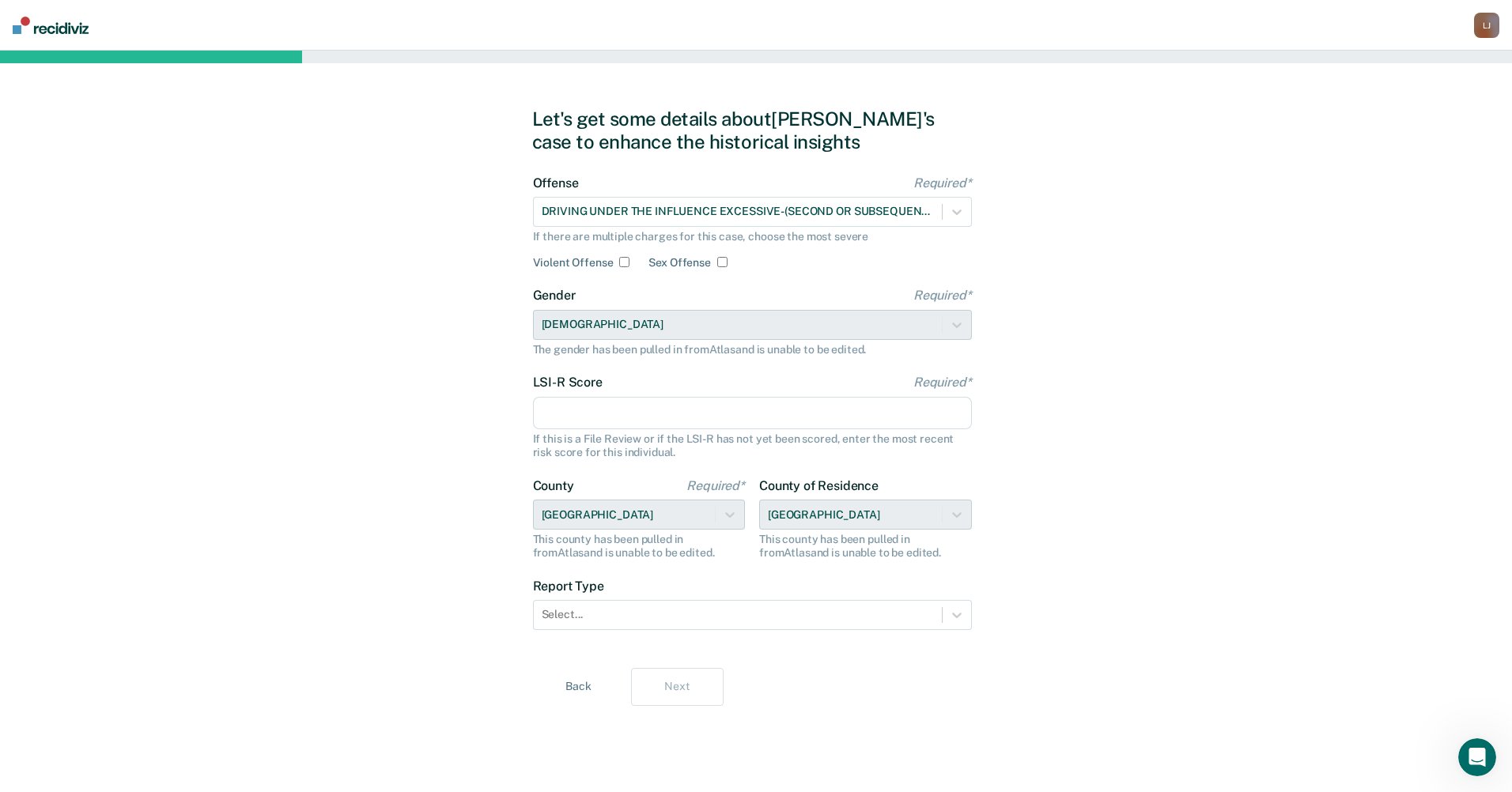
click at [597, 400] on input "LSI-R Score Required*" at bounding box center [752, 413] width 439 height 33
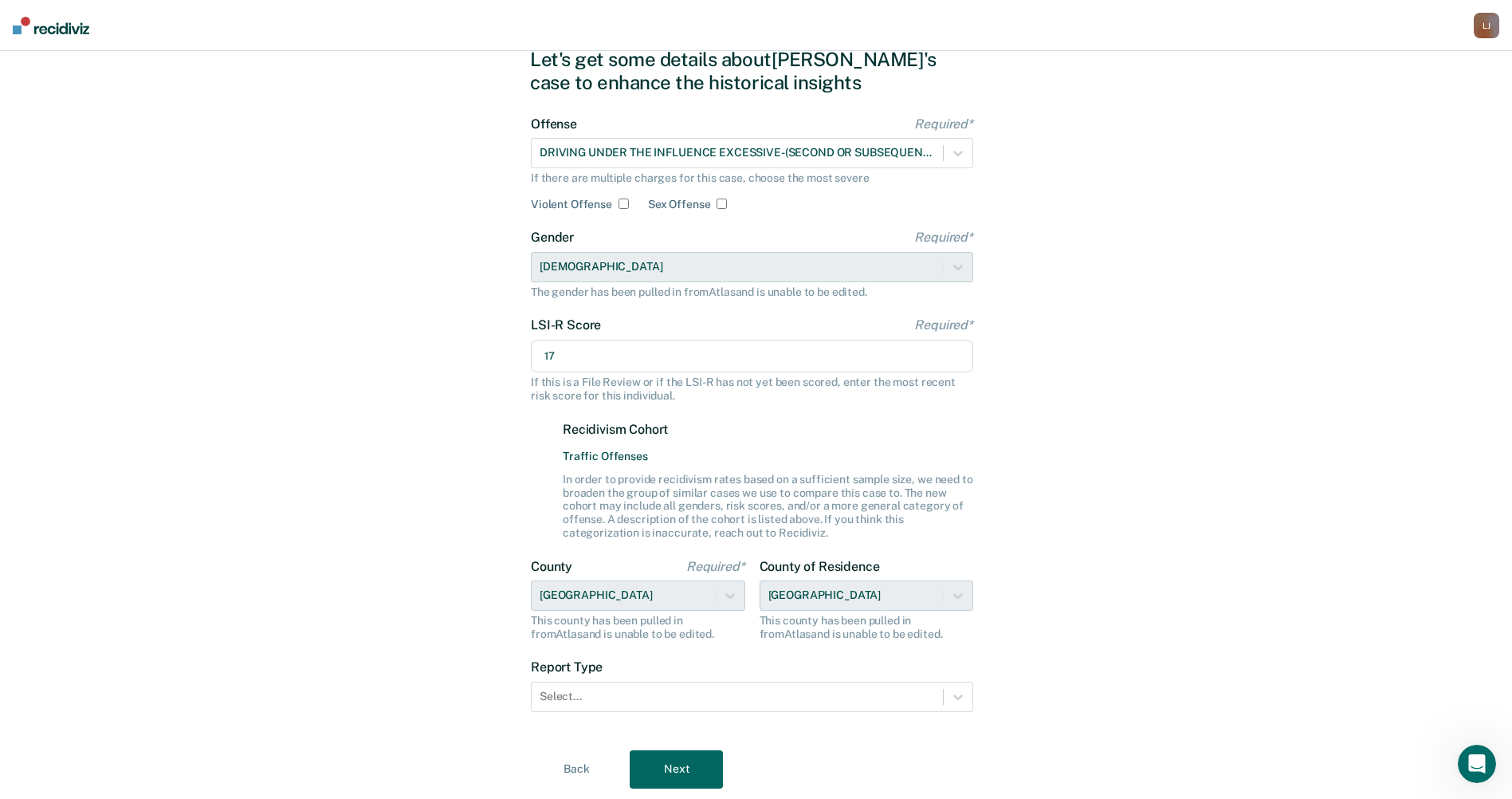
scroll to position [108, 0]
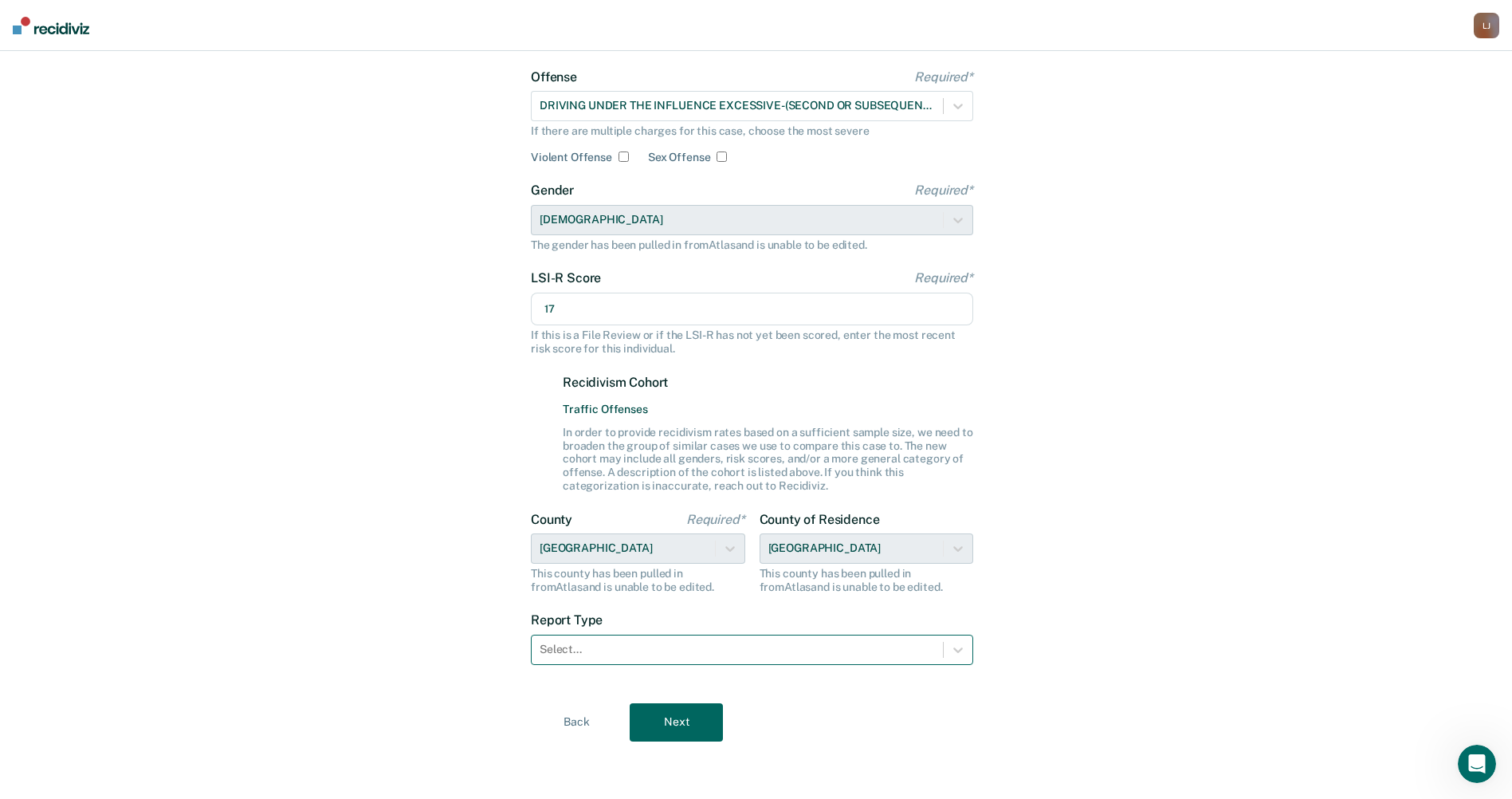
type input "17"
click at [627, 652] on div at bounding box center [737, 649] width 395 height 17
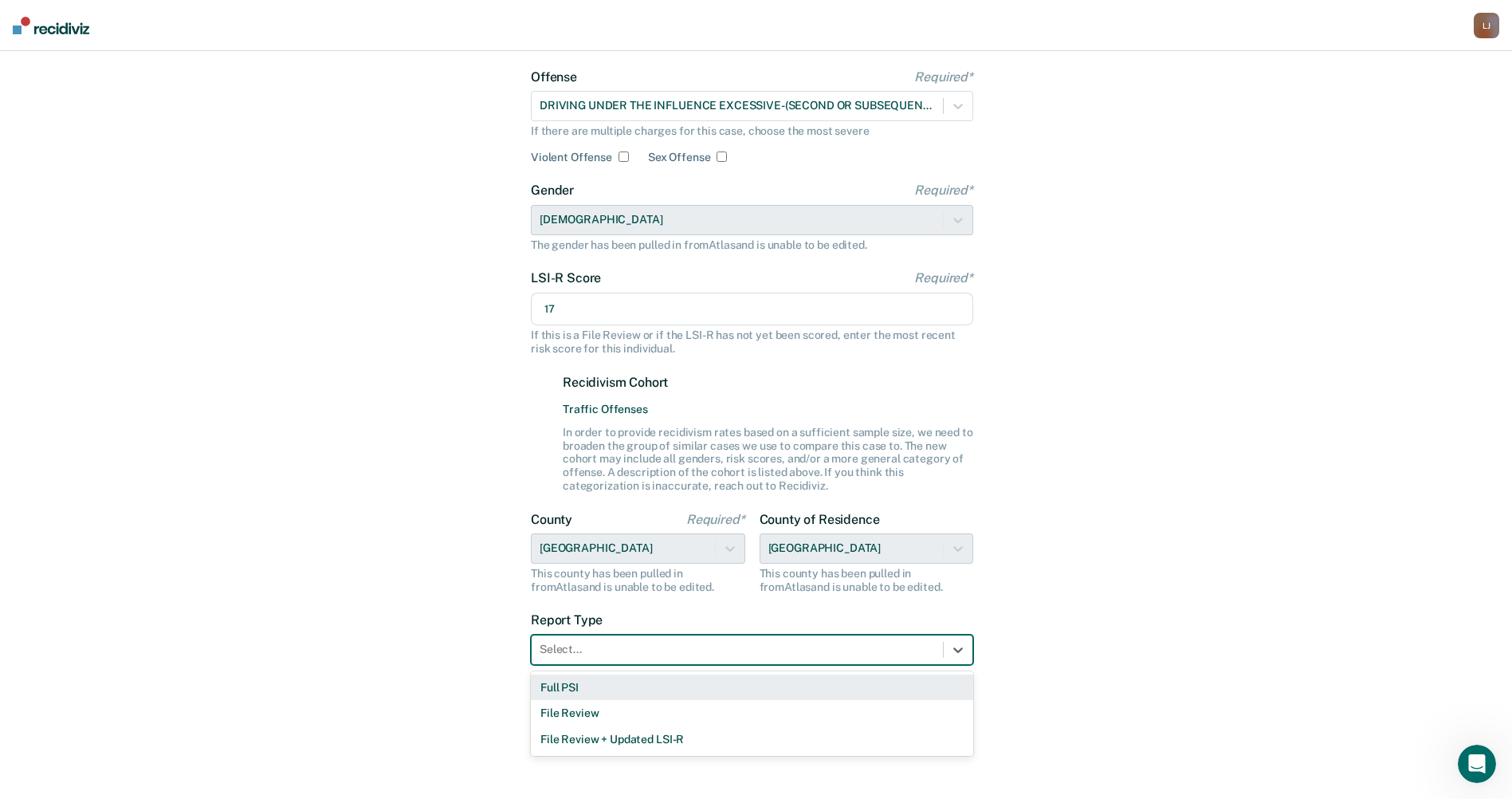
click at [619, 691] on div "Full PSI" at bounding box center [752, 687] width 442 height 26
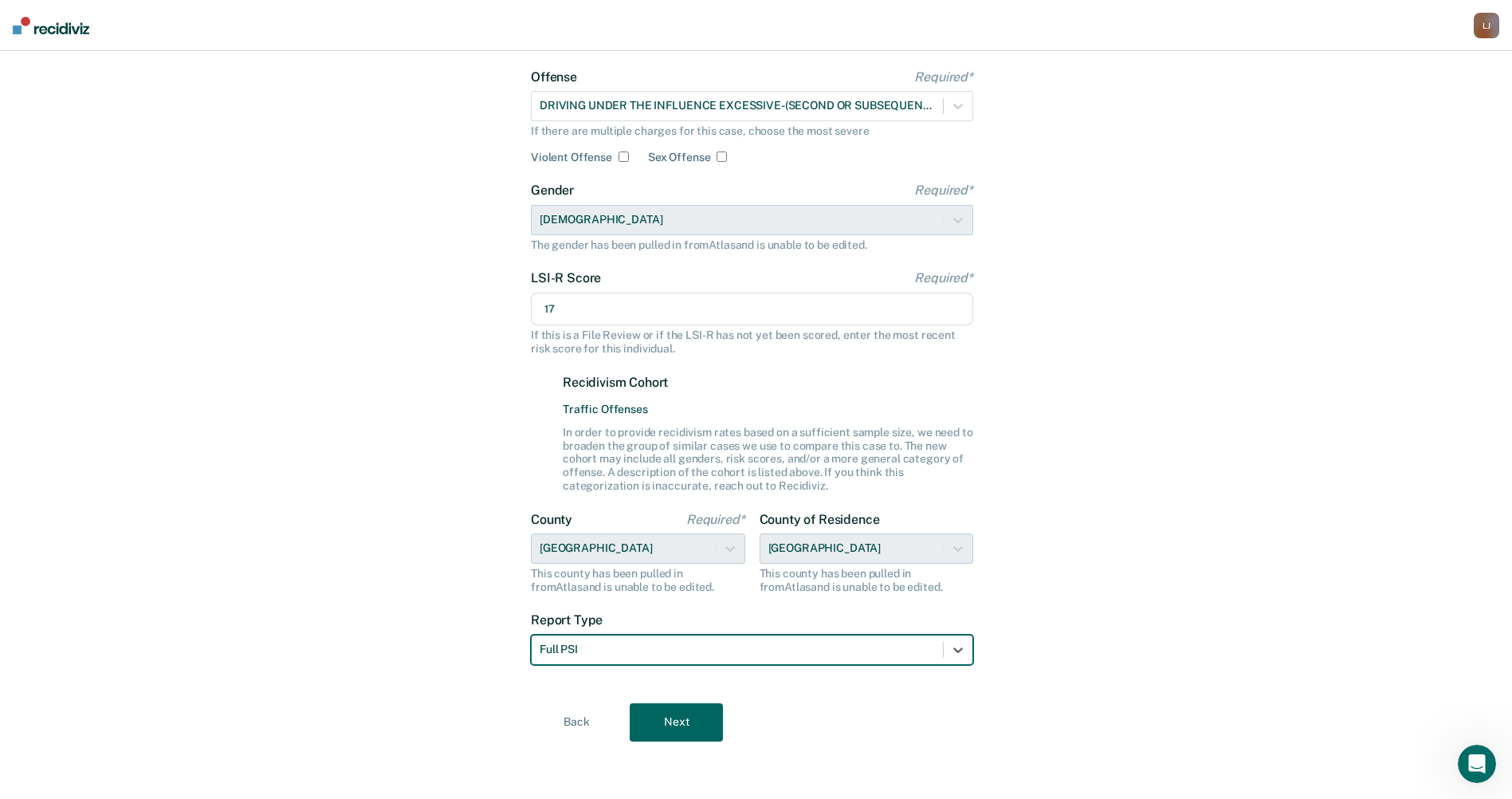
click at [670, 715] on button "Next" at bounding box center [676, 722] width 94 height 38
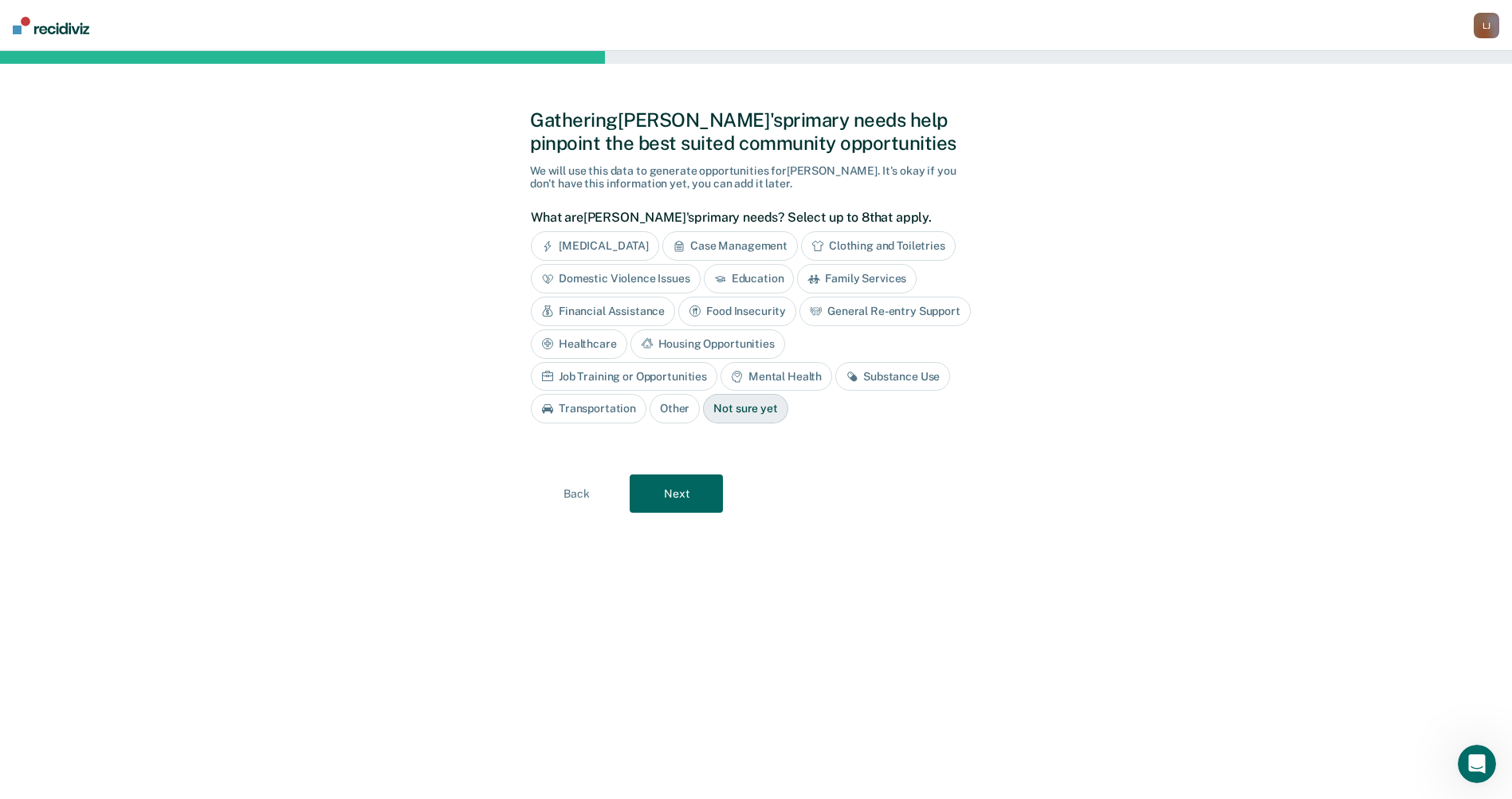
scroll to position [0, 0]
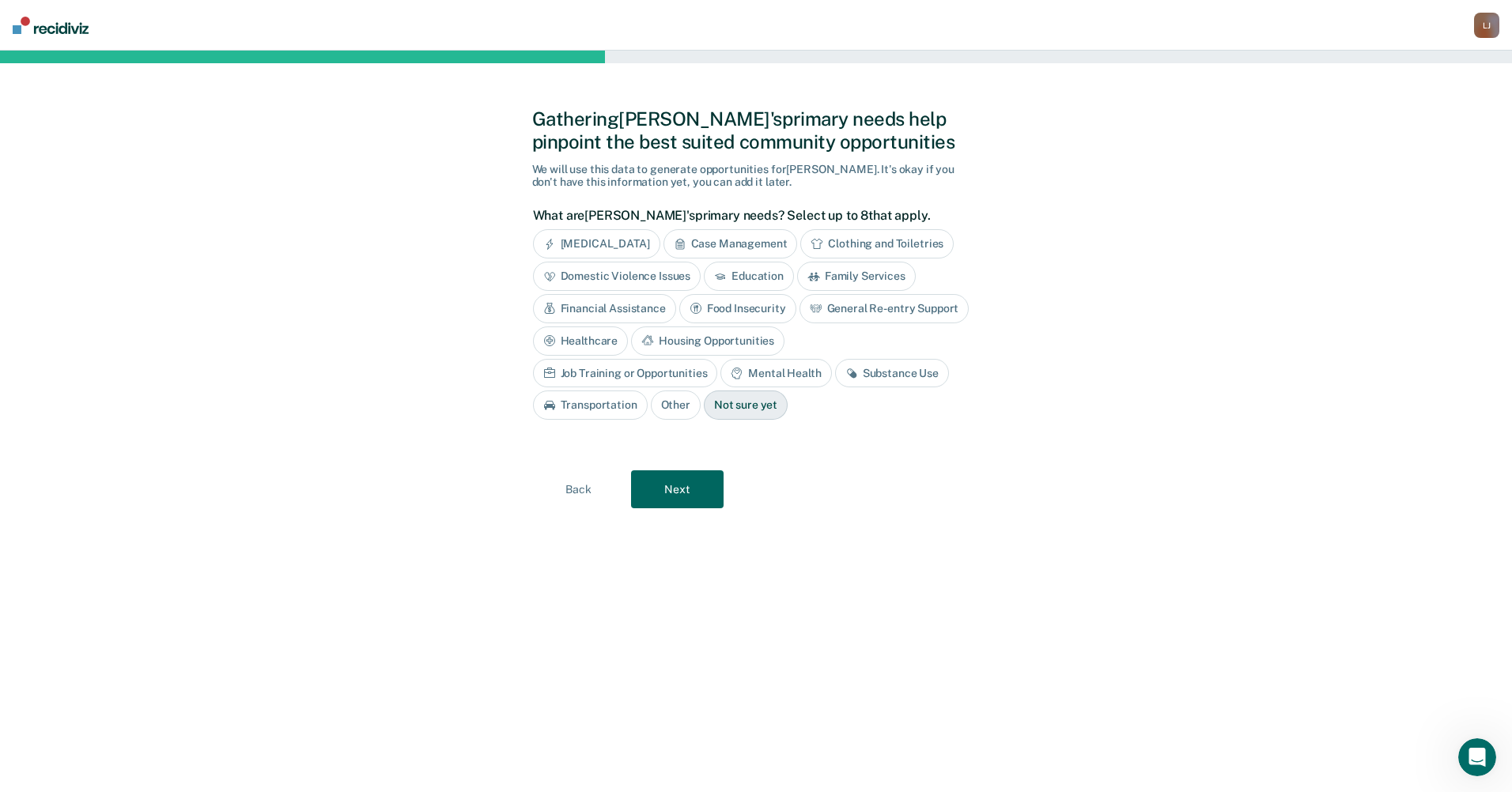
click at [835, 364] on div "Substance Use" at bounding box center [892, 373] width 114 height 29
click at [706, 495] on button "Next" at bounding box center [677, 489] width 93 height 38
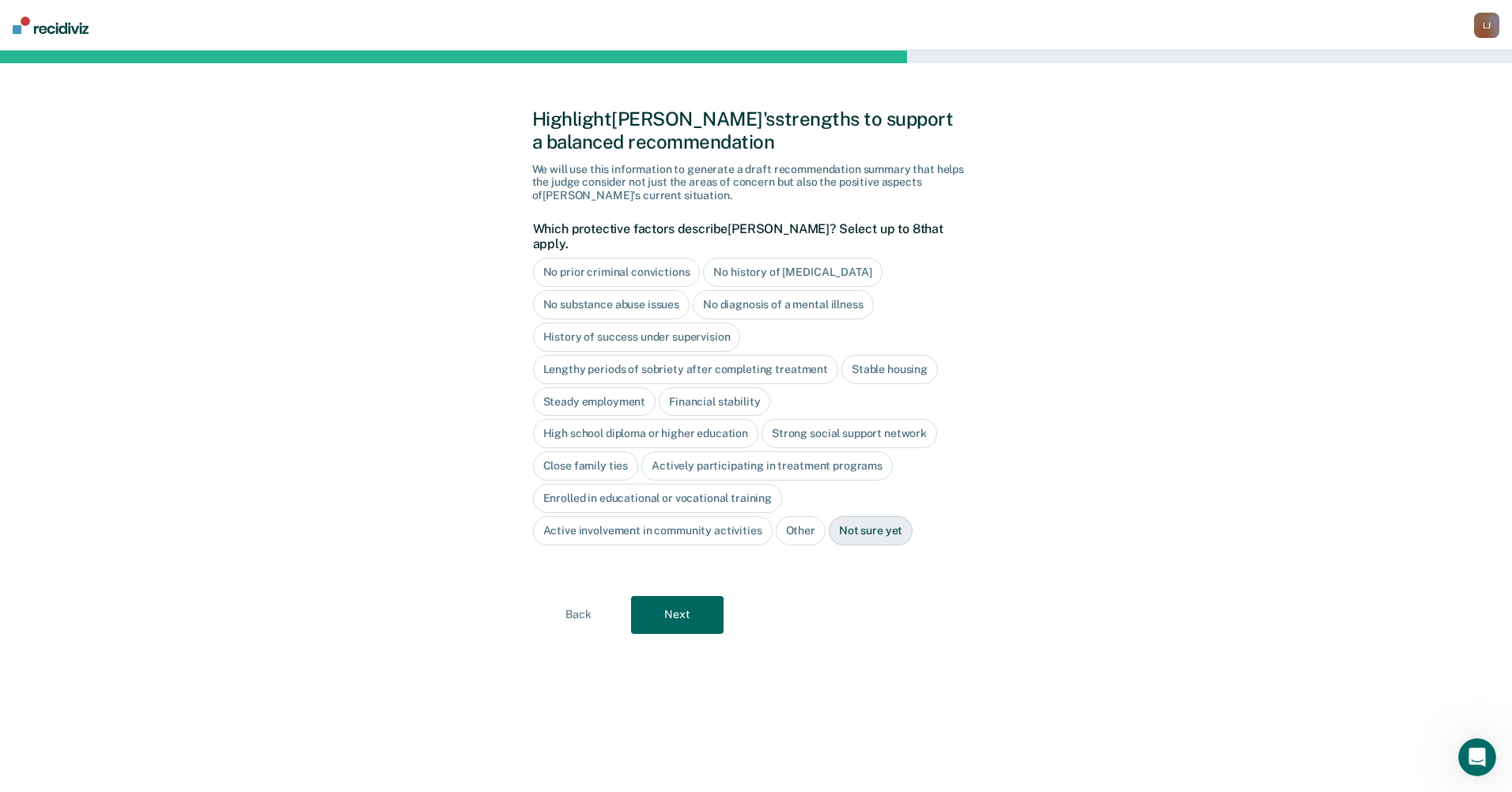
click at [830, 261] on div "No history of [MEDICAL_DATA]" at bounding box center [792, 272] width 178 height 29
click at [664, 323] on div "History of success under supervision" at bounding box center [637, 337] width 208 height 29
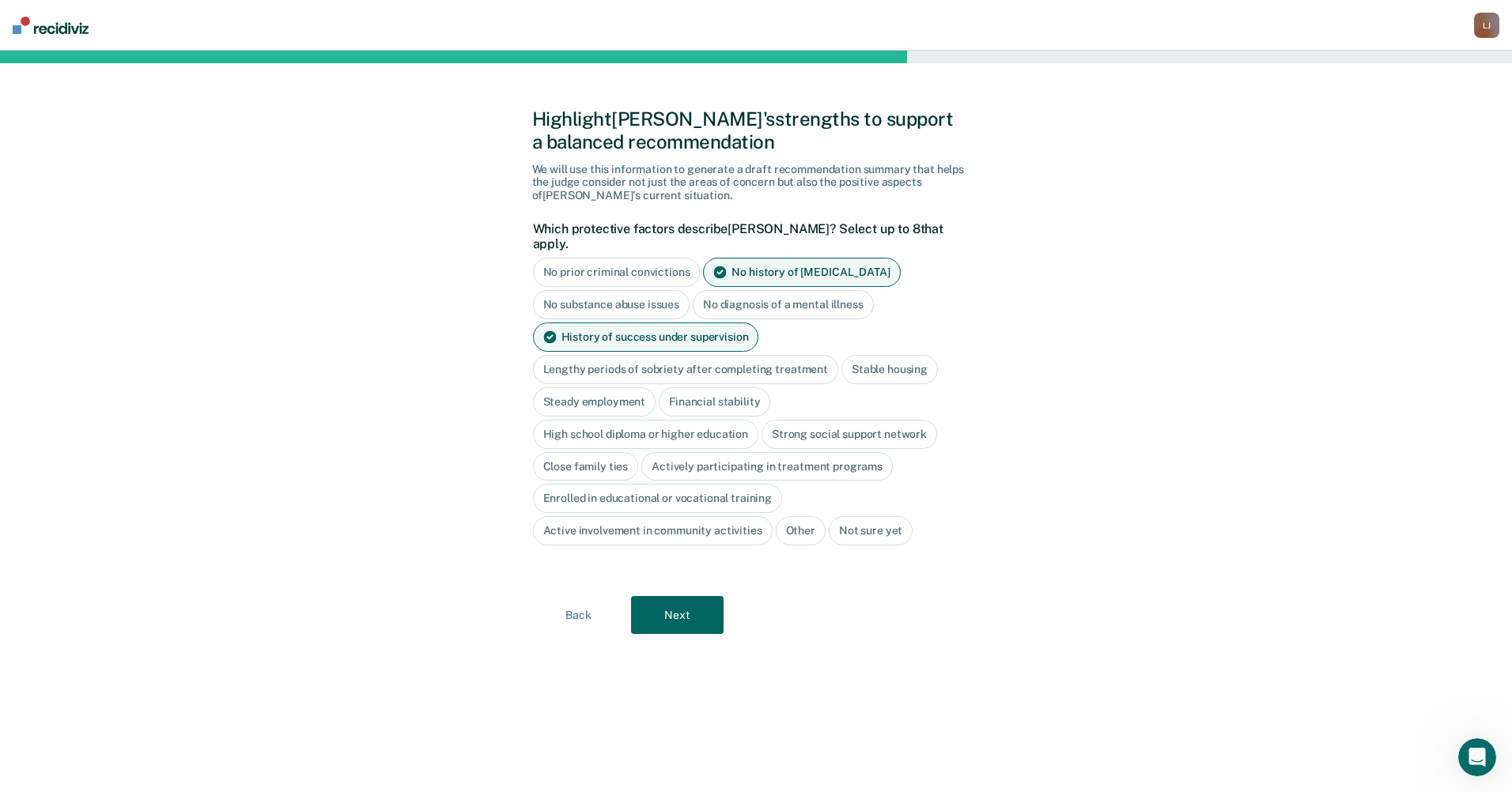
click at [662, 354] on div "Lengthy periods of sobriety after completing treatment" at bounding box center [685, 369] width 305 height 29
click at [881, 354] on div "Stable housing" at bounding box center [908, 369] width 97 height 29
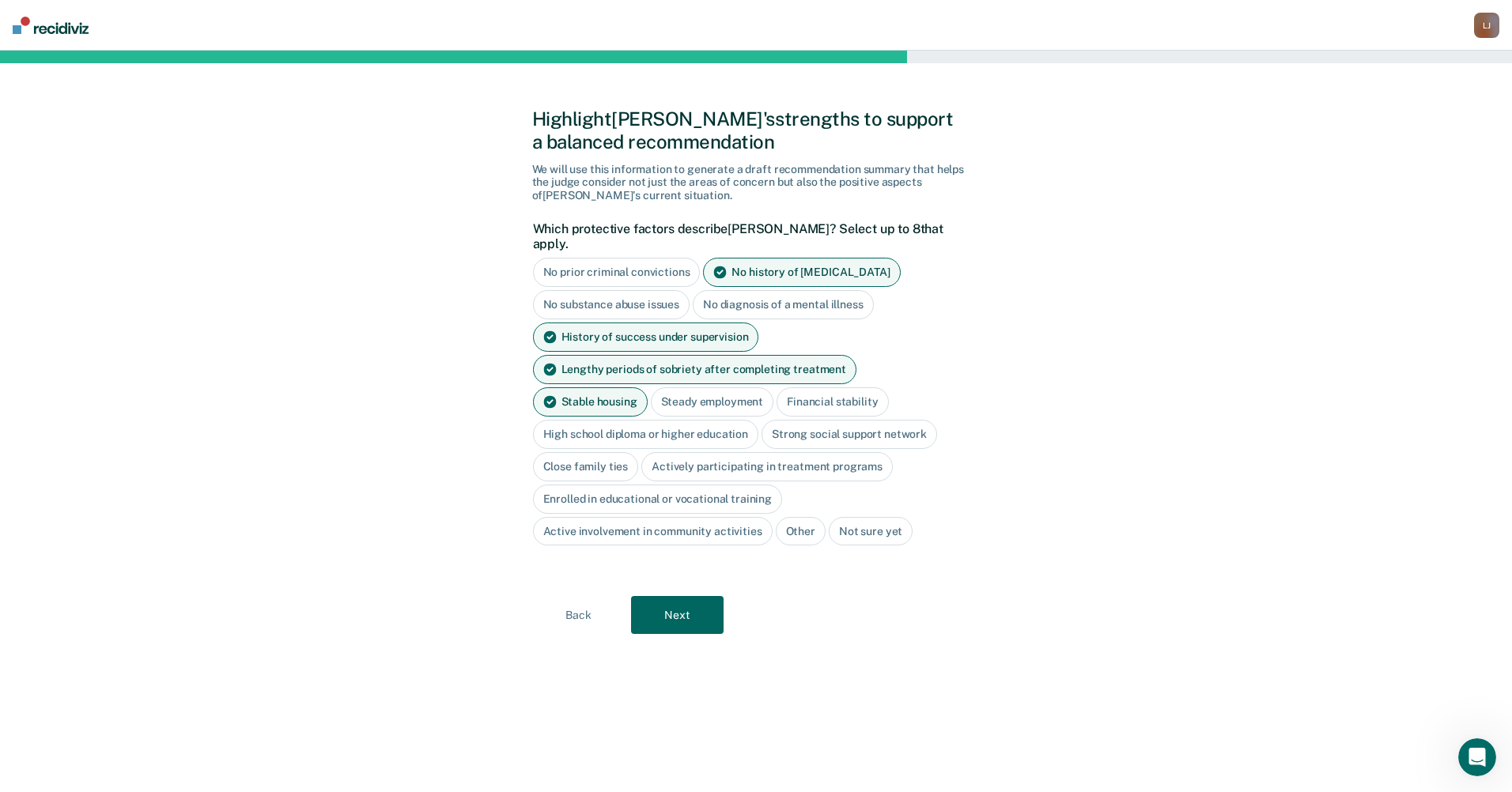
click at [650, 388] on div "Steady employment" at bounding box center [712, 401] width 123 height 29
click at [656, 419] on div "High school diploma or higher education" at bounding box center [646, 434] width 226 height 29
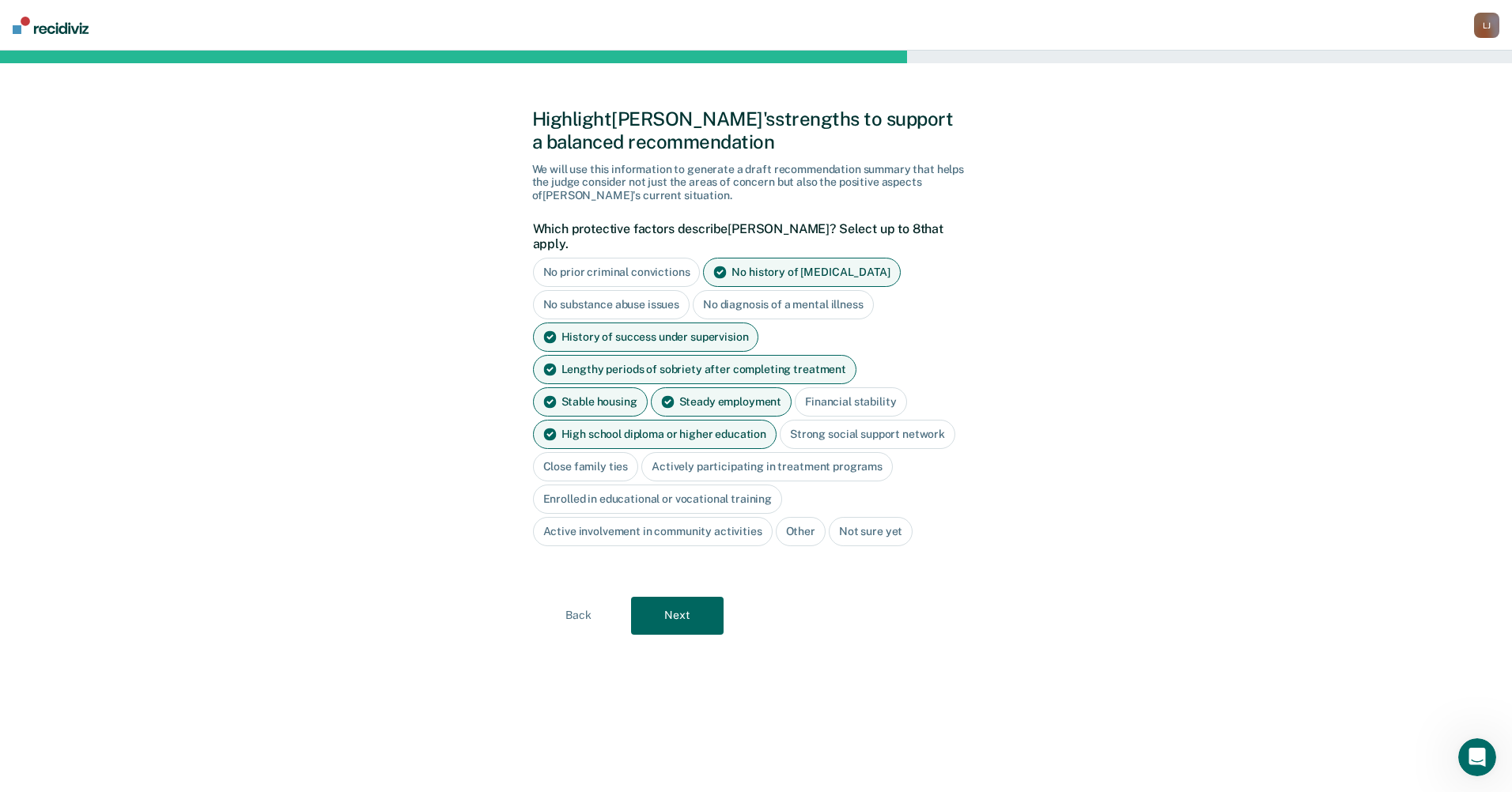
click at [604, 452] on div "Close family ties" at bounding box center [586, 466] width 106 height 29
click at [852, 455] on div "Actively participating in treatment programs" at bounding box center [785, 466] width 251 height 29
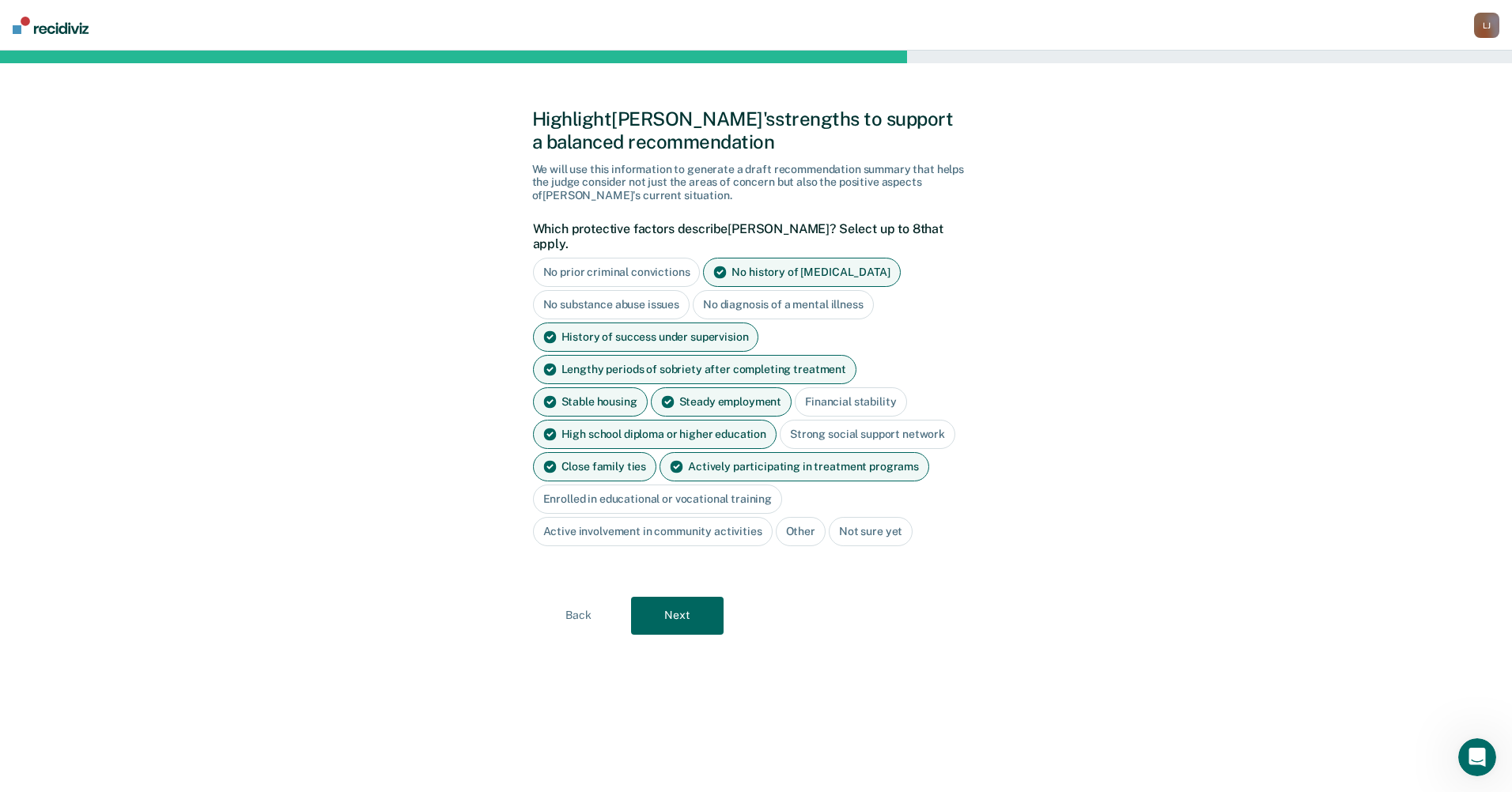
click at [685, 601] on button "Next" at bounding box center [677, 615] width 93 height 38
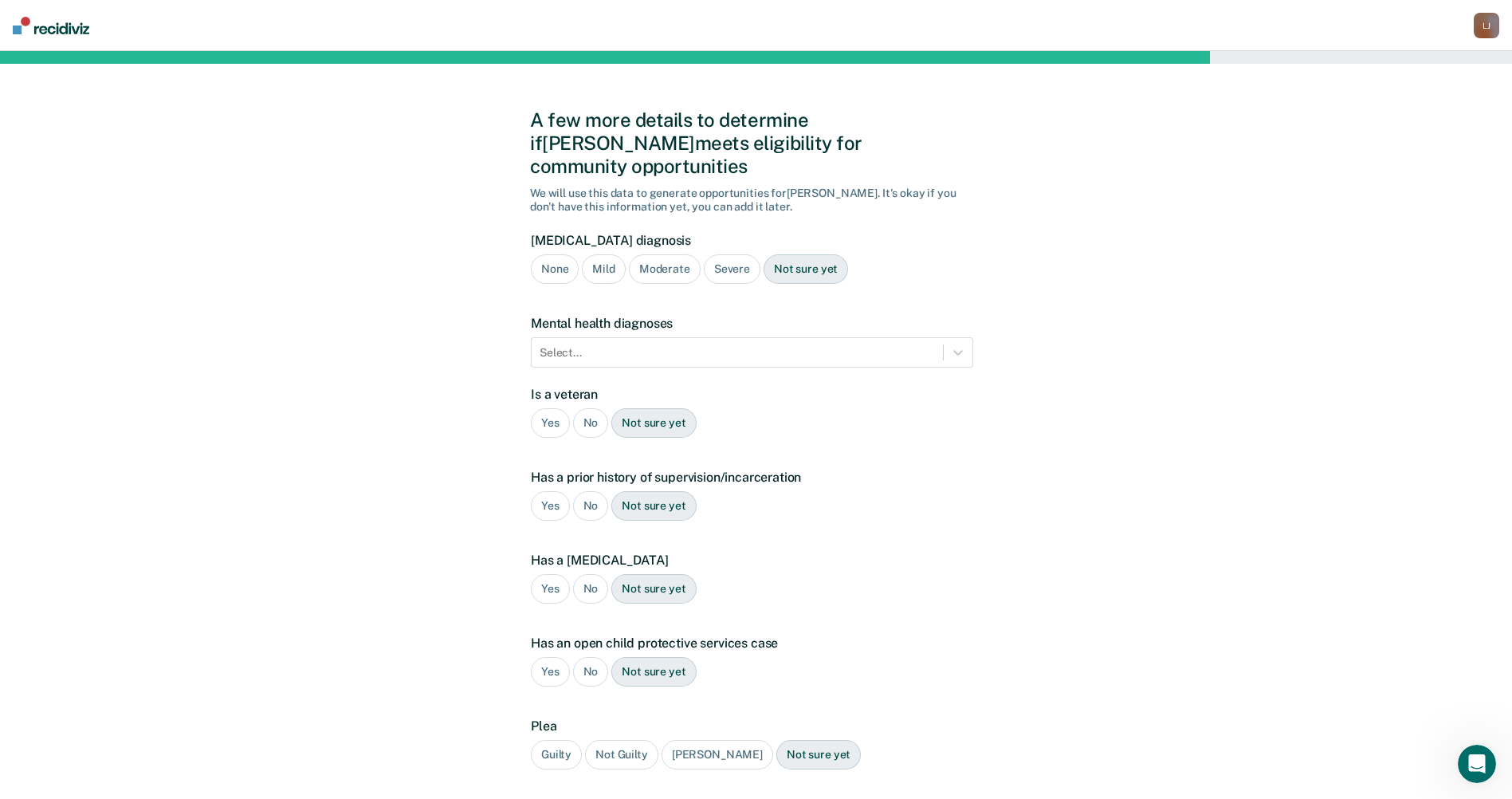
click at [728, 254] on div "Severe" at bounding box center [732, 269] width 57 height 30
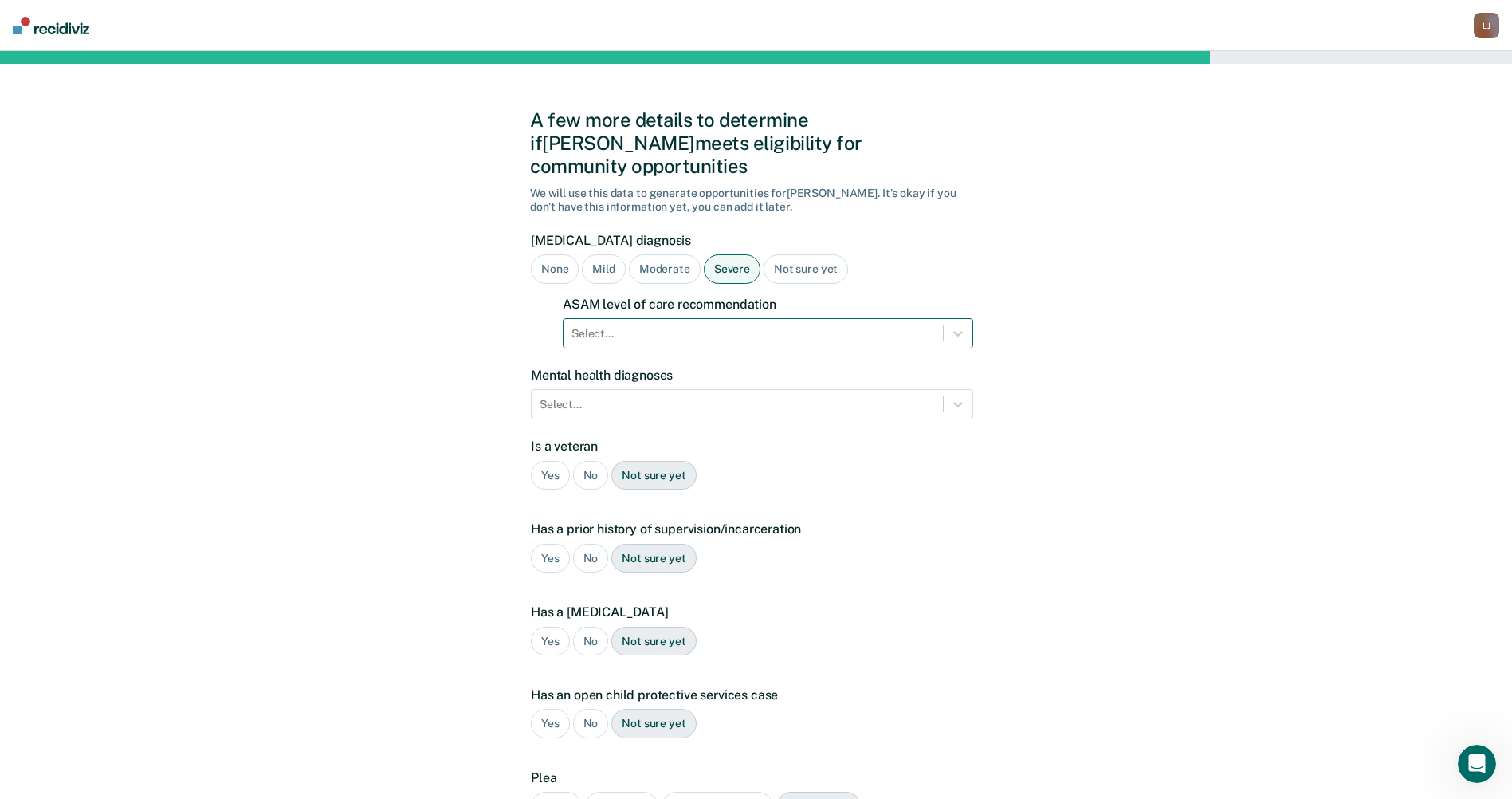
click at [718, 326] on div at bounding box center [753, 334] width 363 height 17
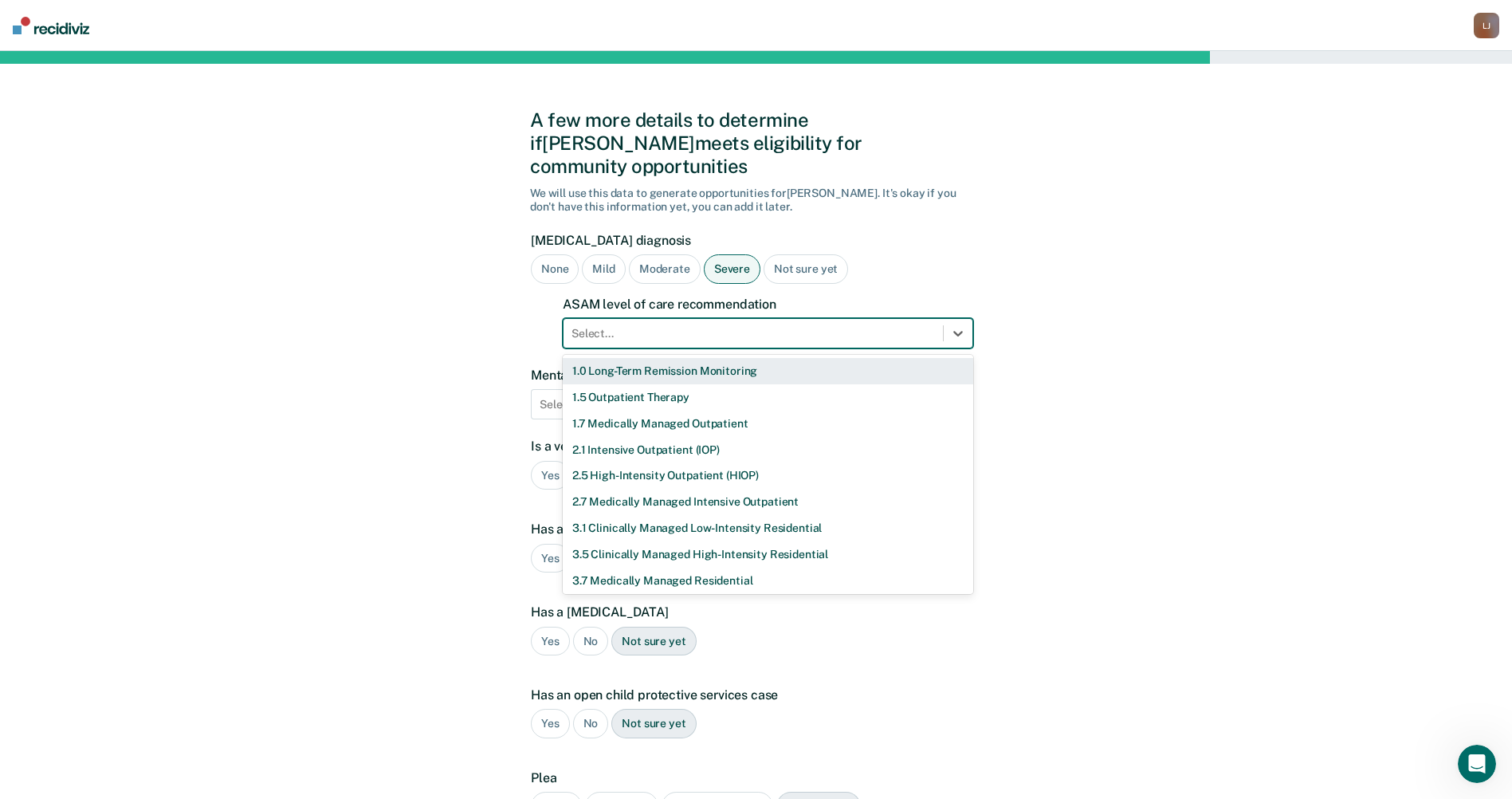
click at [704, 358] on div "1.0 Long-Term Remission Monitoring" at bounding box center [768, 370] width 410 height 26
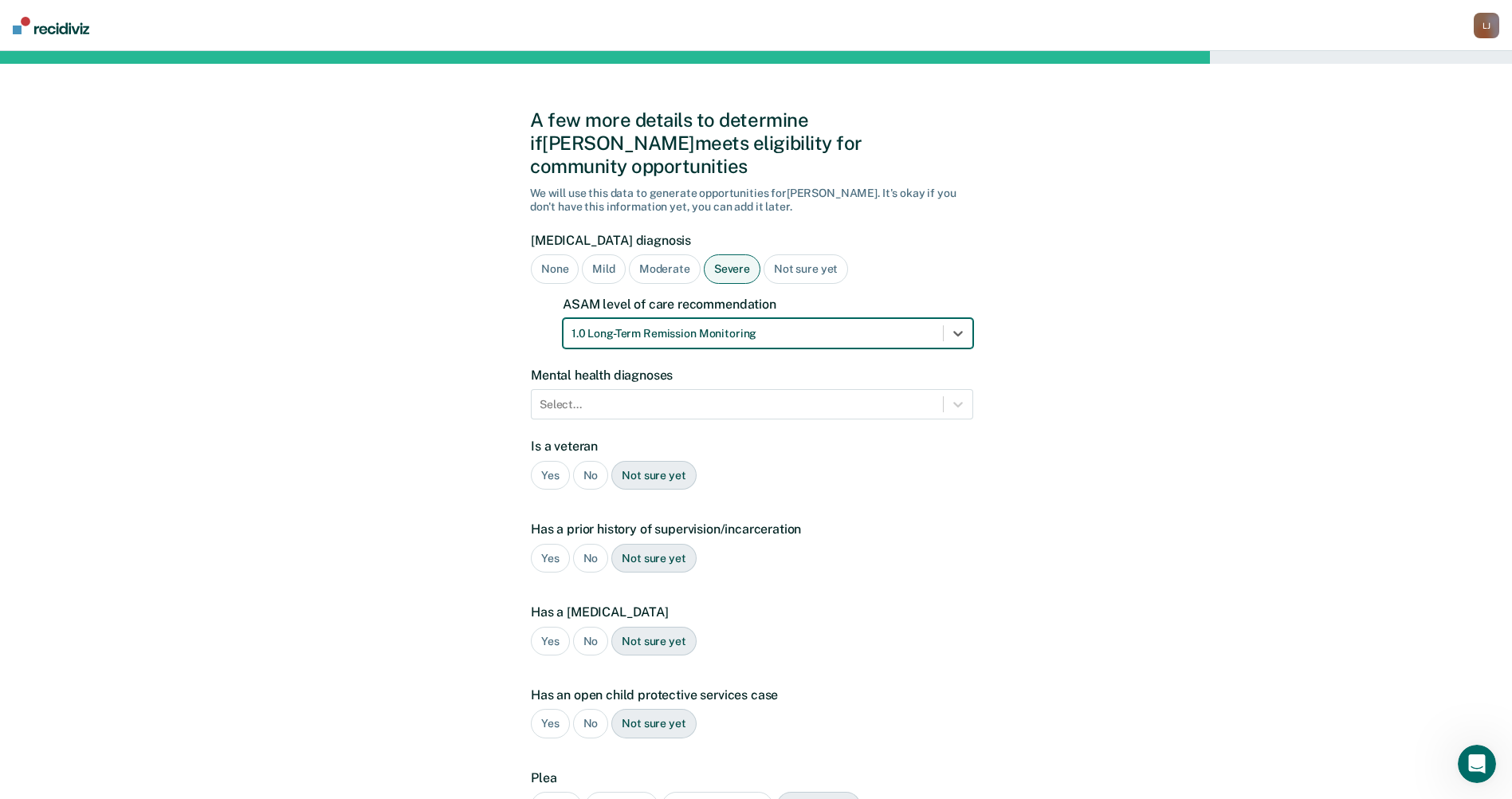
click at [592, 461] on div "No" at bounding box center [591, 475] width 36 height 30
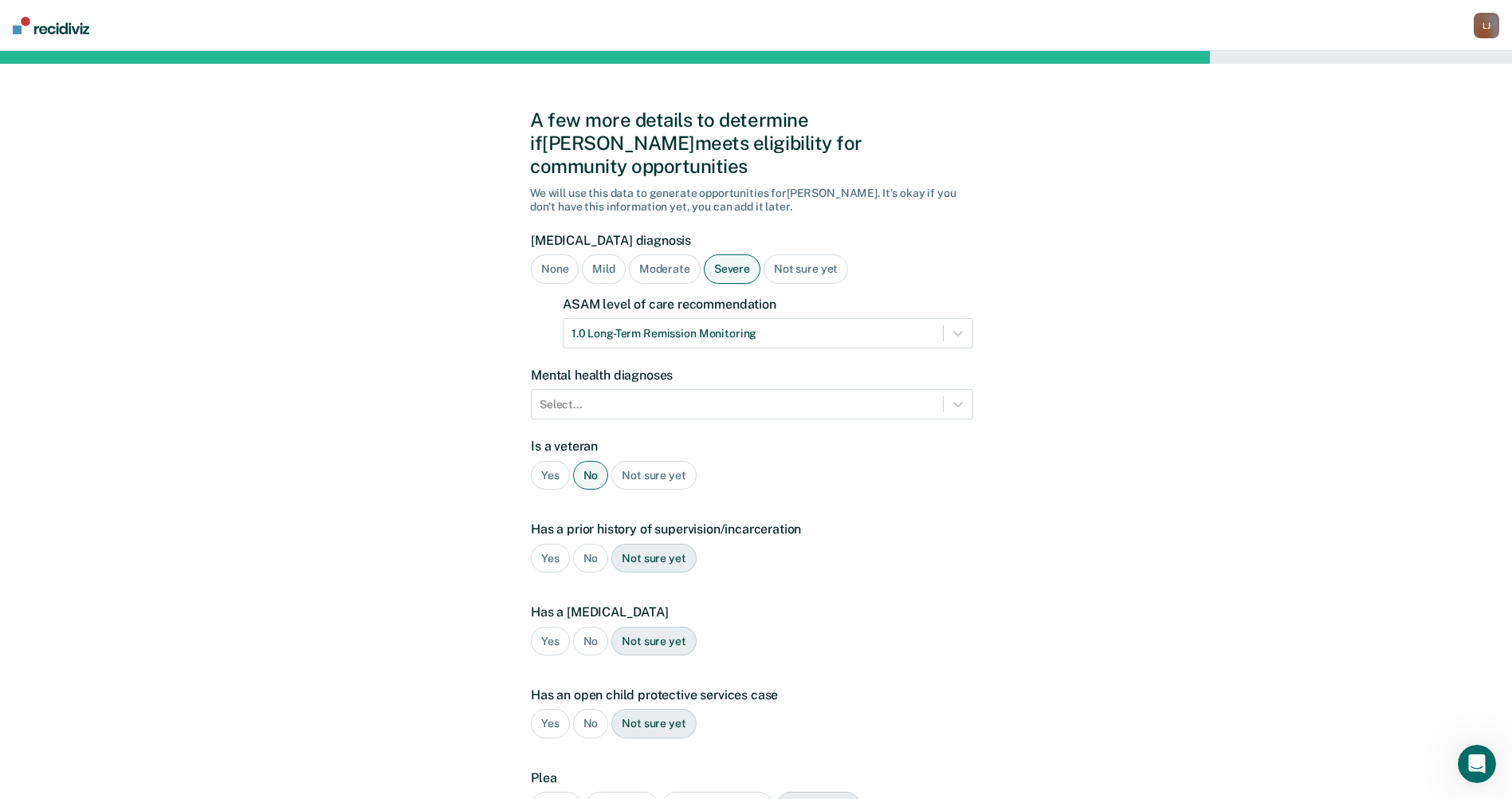
click at [549, 544] on div "Yes" at bounding box center [550, 558] width 39 height 30
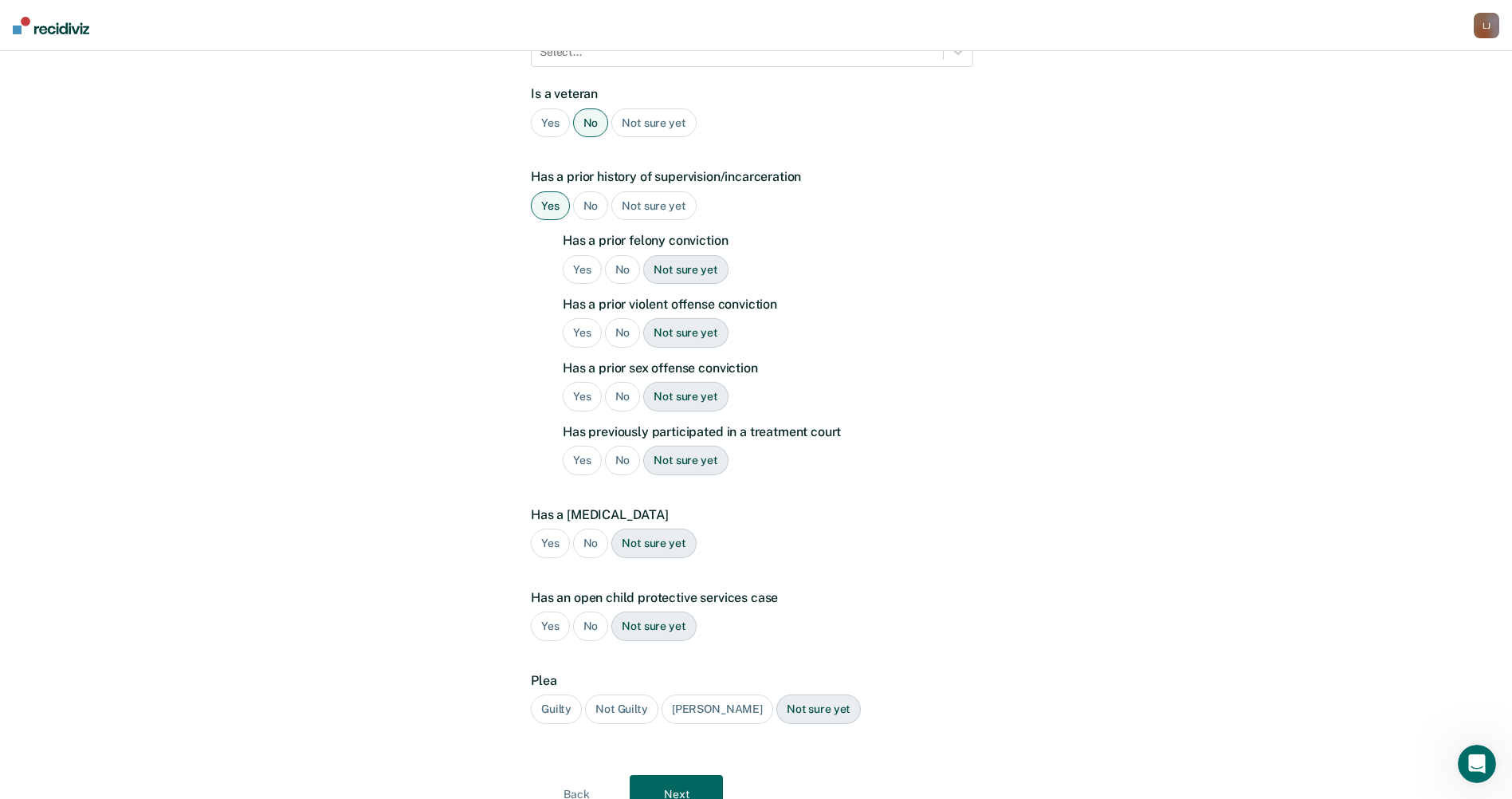
scroll to position [354, 0]
click at [627, 253] on div "No" at bounding box center [622, 267] width 36 height 30
click at [628, 316] on div "No" at bounding box center [622, 330] width 36 height 30
click at [619, 379] on div "No" at bounding box center [622, 394] width 36 height 30
click at [588, 443] on div "Yes" at bounding box center [582, 457] width 39 height 30
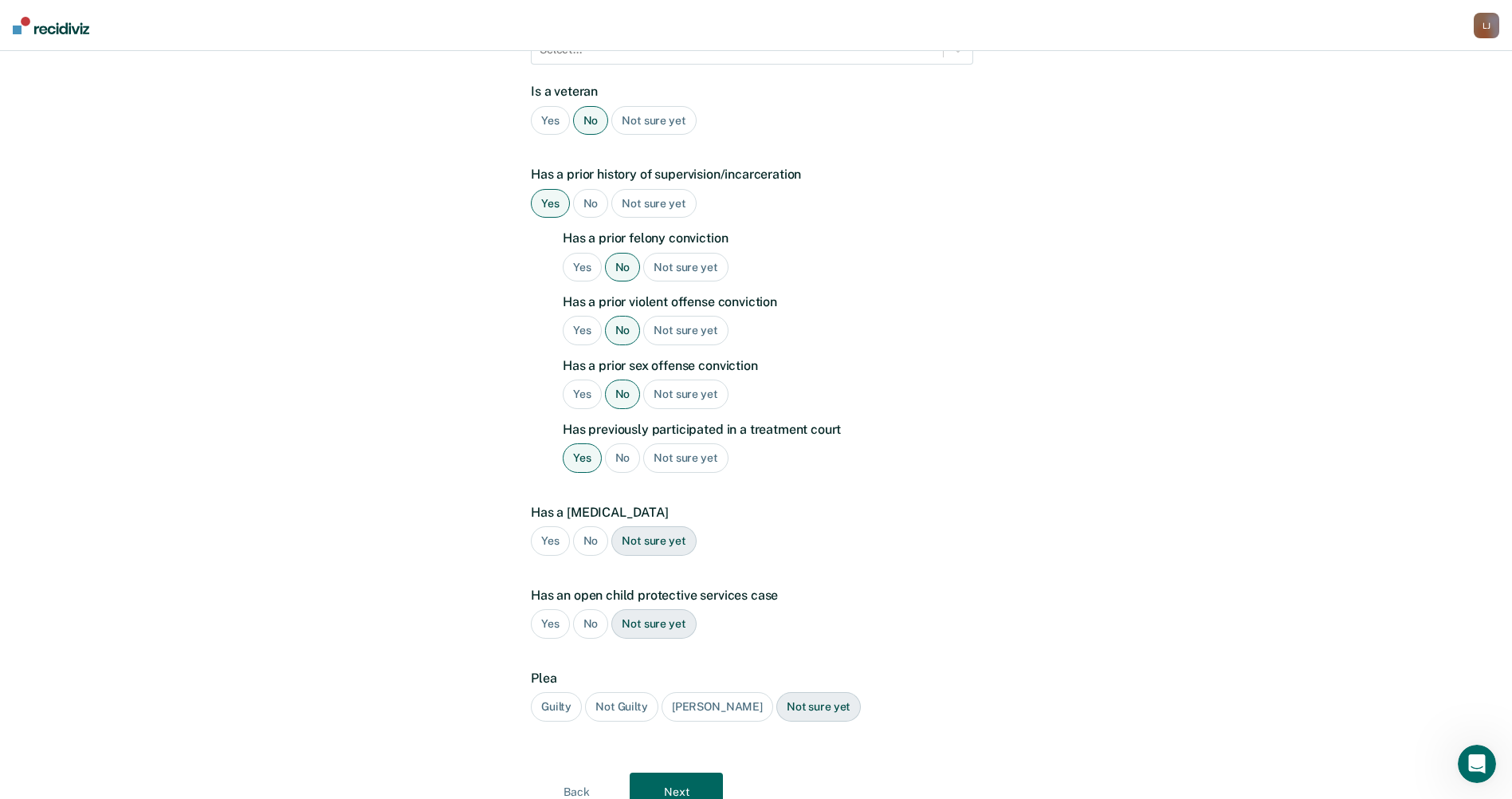
click at [547, 692] on div "Guilty" at bounding box center [557, 706] width 51 height 30
click at [656, 777] on button "Next" at bounding box center [676, 792] width 94 height 38
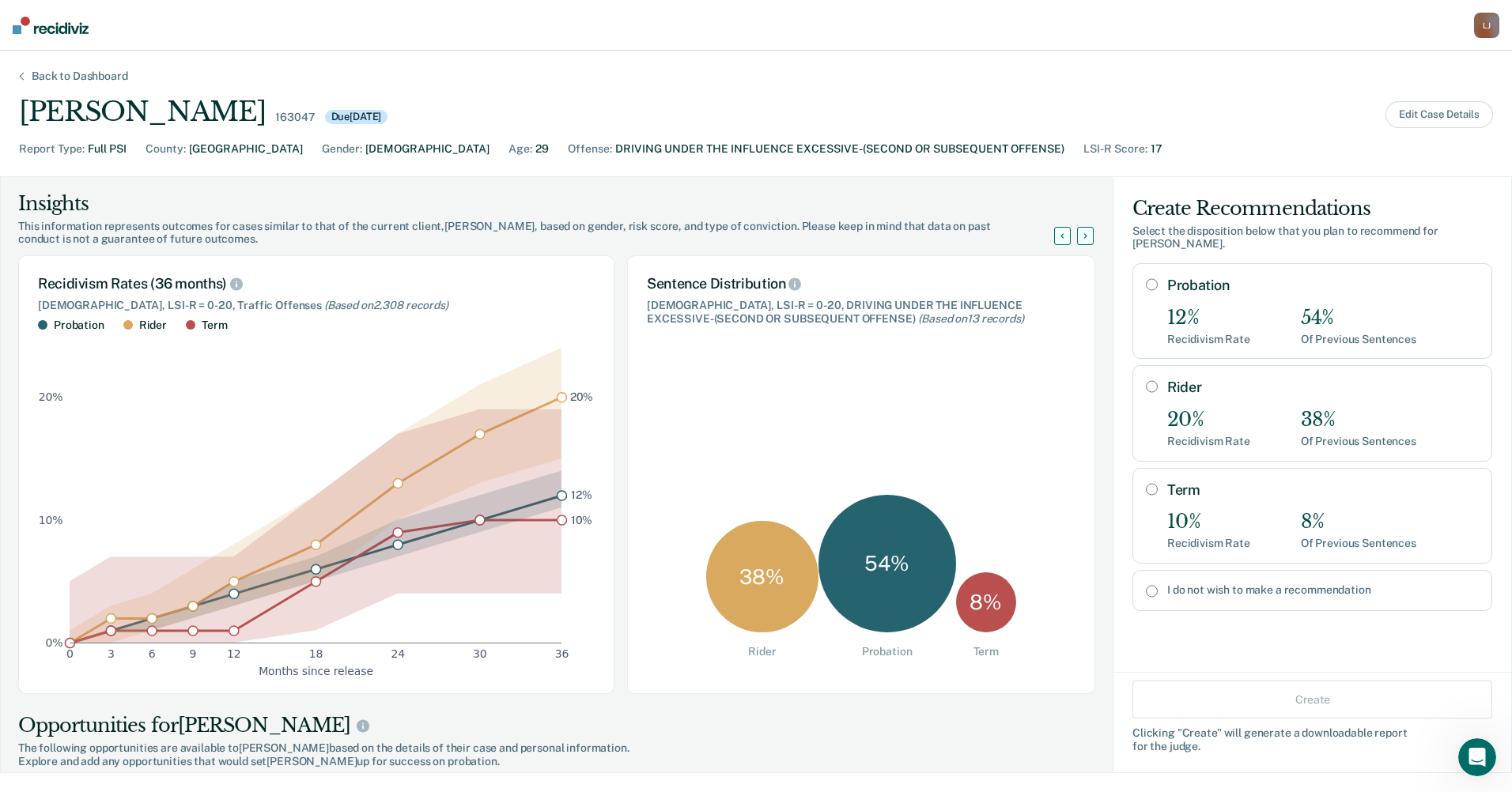
click at [1146, 286] on input "Probation" at bounding box center [1151, 285] width 12 height 13
radio input "true"
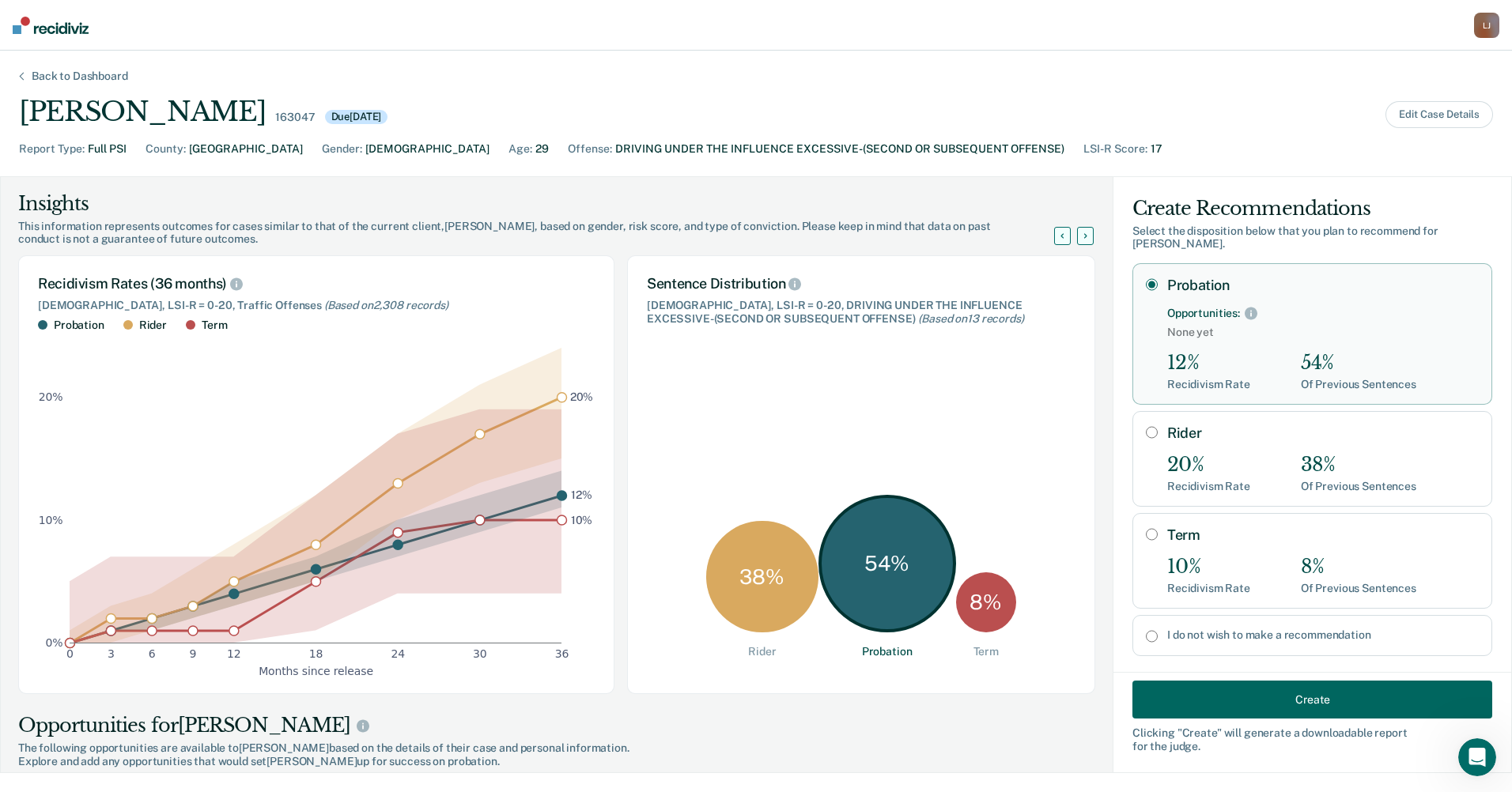
click at [1278, 702] on button "Create" at bounding box center [1311, 699] width 359 height 38
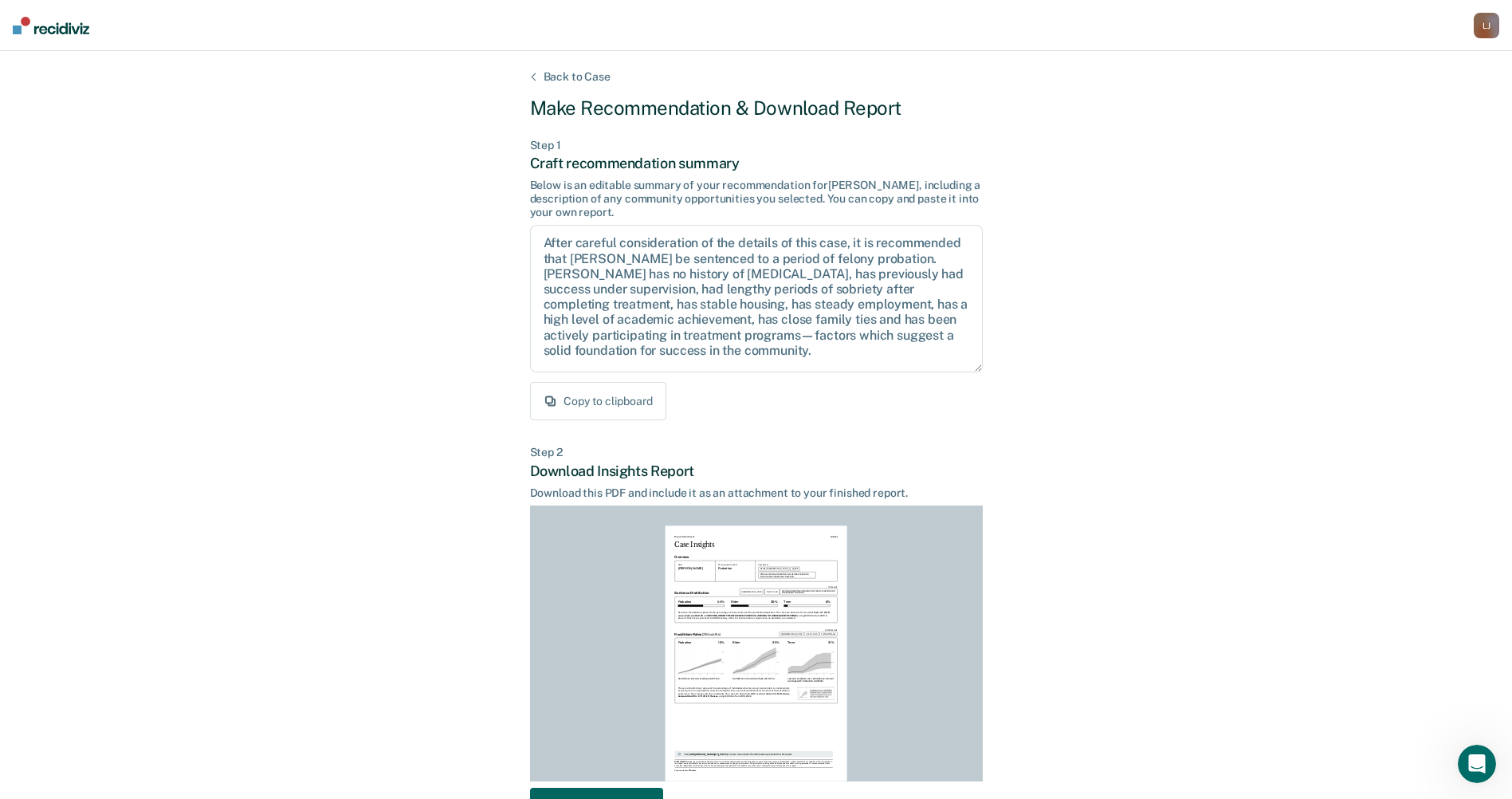
scroll to position [110, 0]
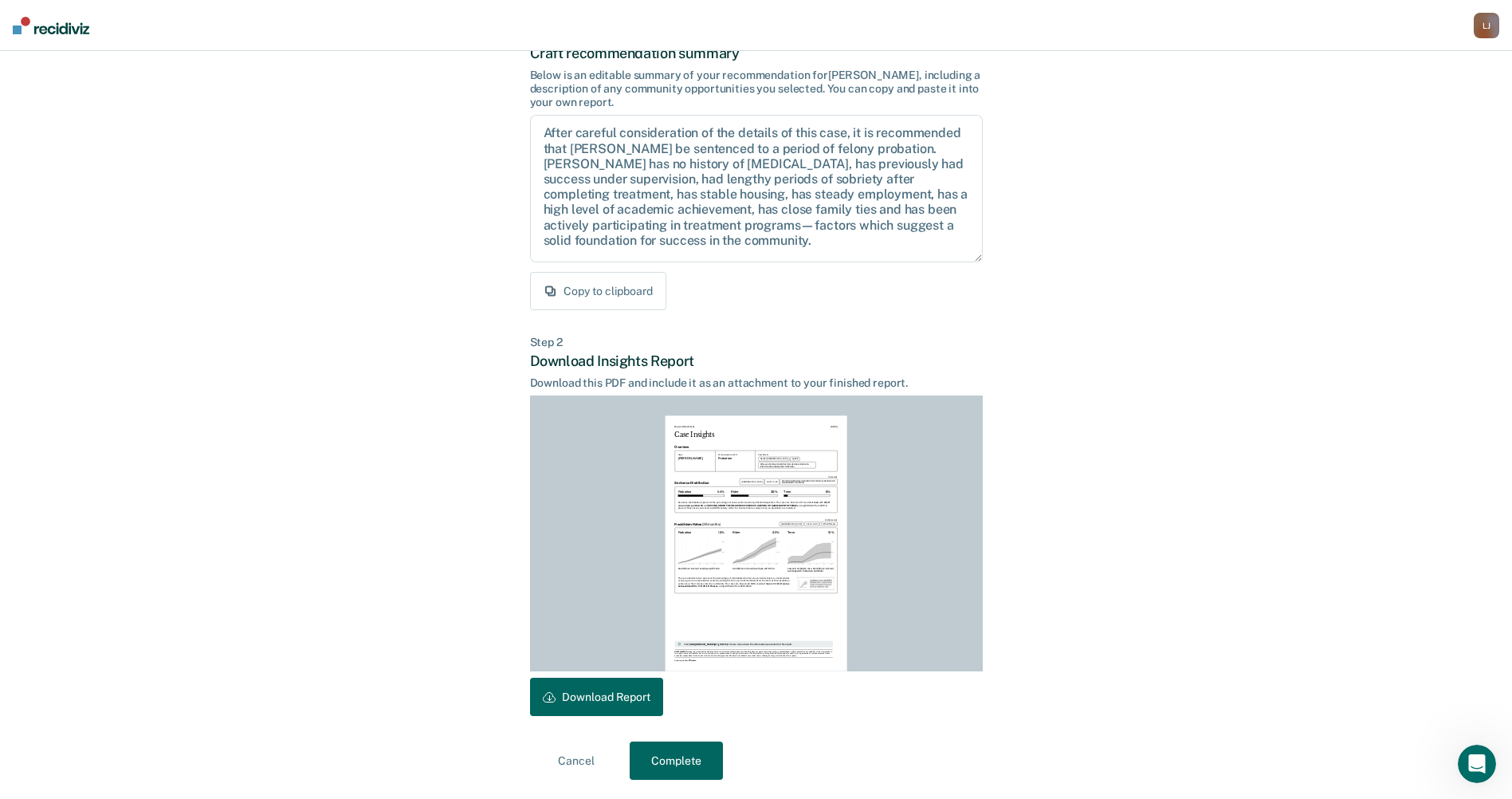
click at [632, 685] on button "Download Report" at bounding box center [596, 697] width 133 height 38
click at [640, 767] on button "Complete" at bounding box center [676, 761] width 94 height 38
